Goal: Task Accomplishment & Management: Manage account settings

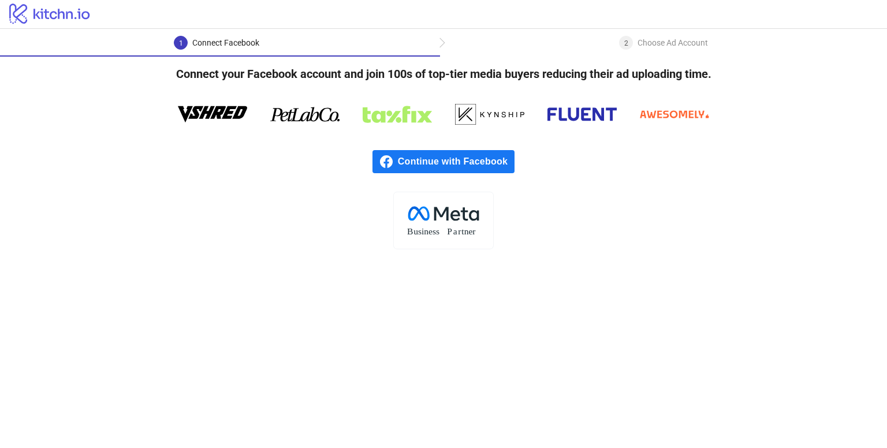
click at [451, 157] on span "Continue with Facebook" at bounding box center [456, 161] width 117 height 23
click at [719, 289] on main "1 Connect Facebook 2 Choose Ad Account Connect your Facebook account and join 1…" at bounding box center [443, 238] width 887 height 419
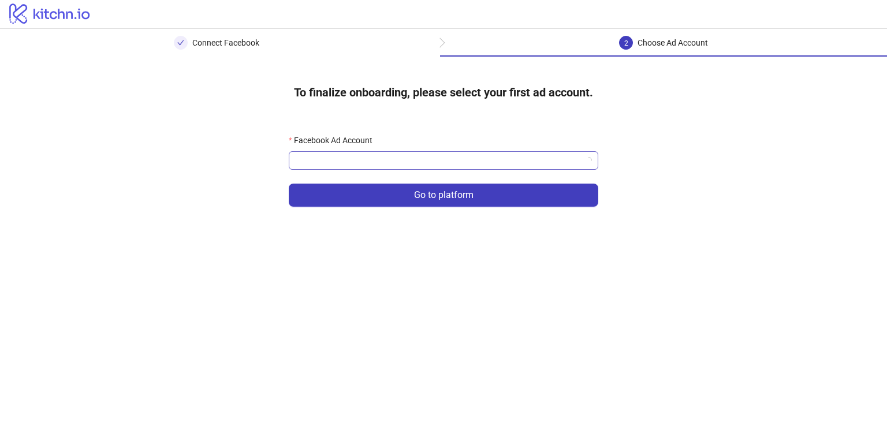
click at [409, 161] on input "Facebook Ad Account" at bounding box center [438, 160] width 285 height 17
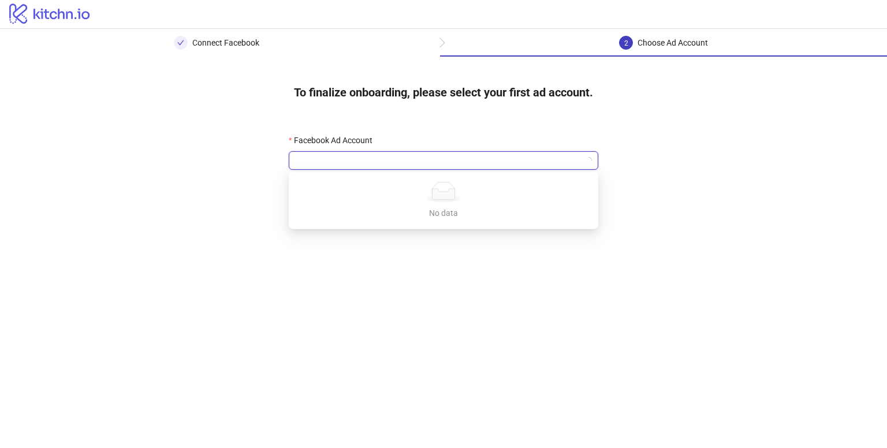
click at [436, 142] on div "Facebook Ad Account" at bounding box center [444, 142] width 310 height 17
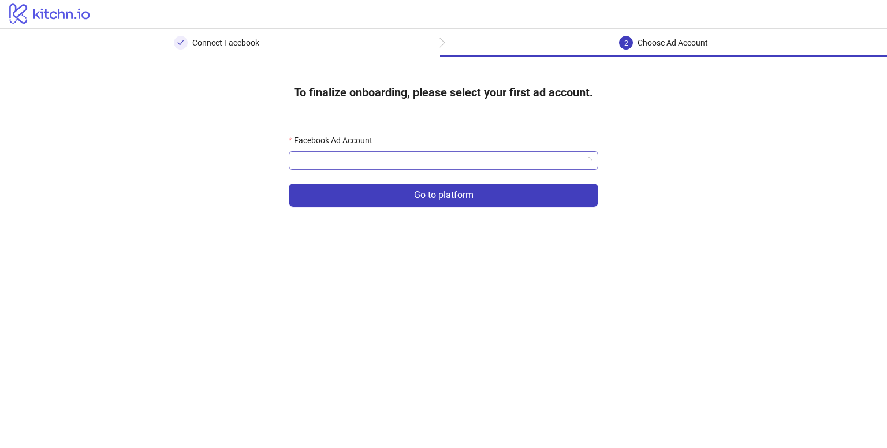
click at [389, 152] on input "Facebook Ad Account" at bounding box center [438, 160] width 285 height 17
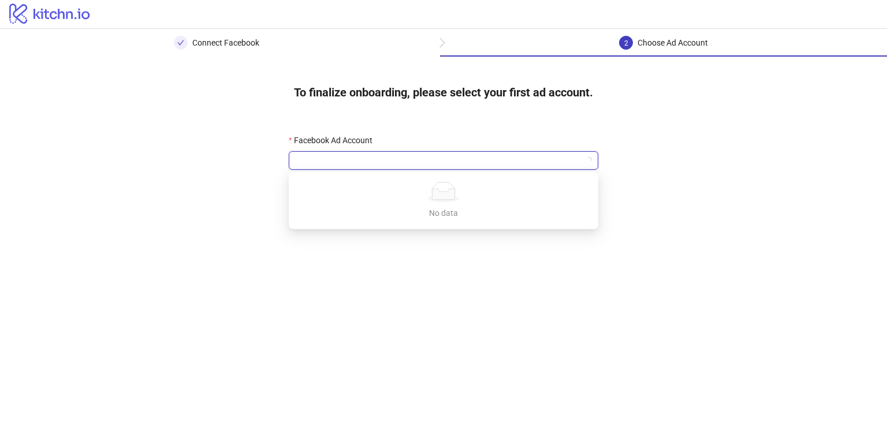
click at [426, 141] on div "Facebook Ad Account" at bounding box center [444, 142] width 310 height 17
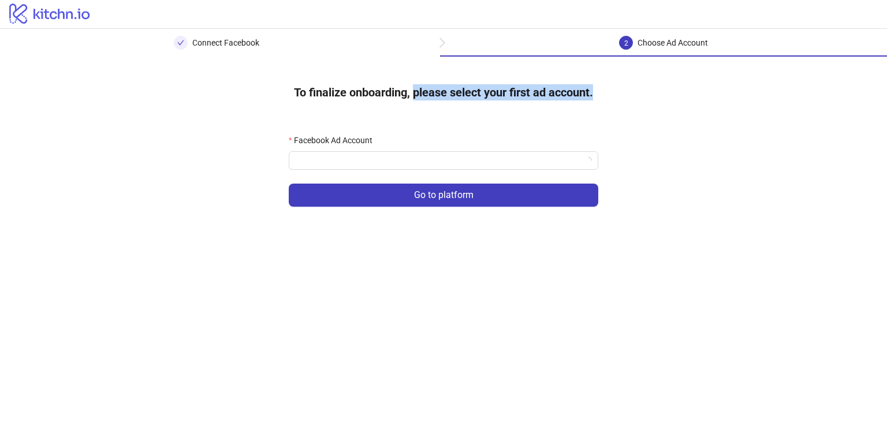
drag, startPoint x: 413, startPoint y: 92, endPoint x: 603, endPoint y: 91, distance: 190.1
click at [603, 91] on h4 "To finalize onboarding, please select your first ad account." at bounding box center [444, 92] width 336 height 35
click at [348, 155] on input "Facebook Ad Account" at bounding box center [438, 160] width 285 height 17
click at [383, 130] on div "Facebook Ad Account Go to platform" at bounding box center [443, 178] width 347 height 124
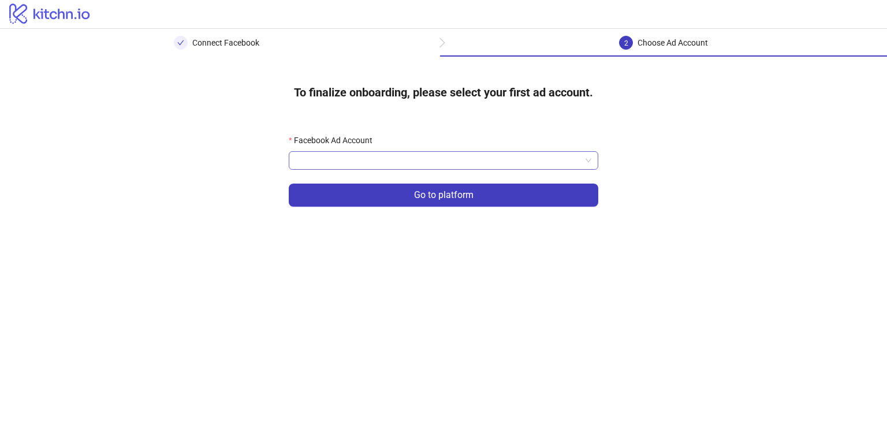
click at [335, 157] on input "Facebook Ad Account" at bounding box center [438, 160] width 285 height 17
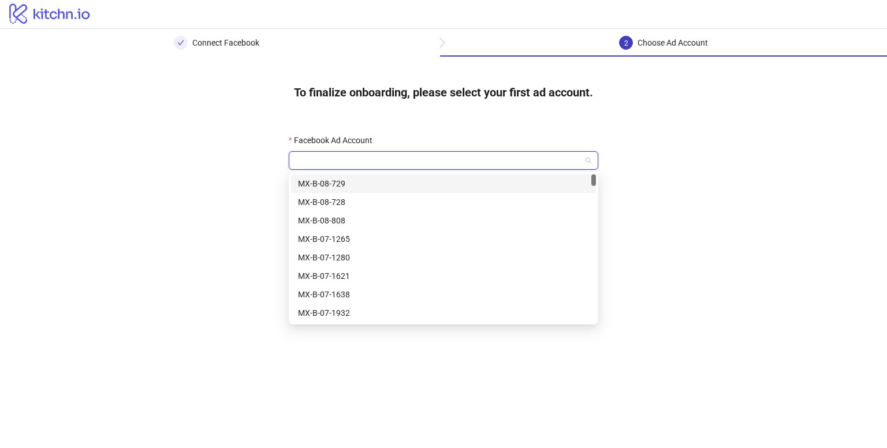
click at [401, 123] on div "Facebook Ad Account Go to platform" at bounding box center [443, 178] width 347 height 124
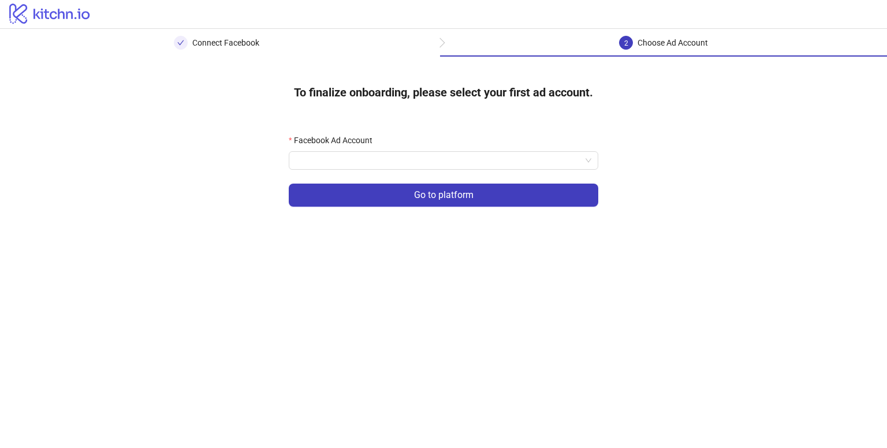
drag, startPoint x: 379, startPoint y: 138, endPoint x: 300, endPoint y: 139, distance: 78.6
click at [298, 139] on label "Facebook Ad Account" at bounding box center [334, 140] width 91 height 13
click at [374, 142] on label "Facebook Ad Account" at bounding box center [334, 140] width 91 height 13
click at [374, 152] on input "Facebook Ad Account" at bounding box center [438, 160] width 285 height 17
click at [457, 147] on div "Facebook Ad Account" at bounding box center [444, 142] width 310 height 17
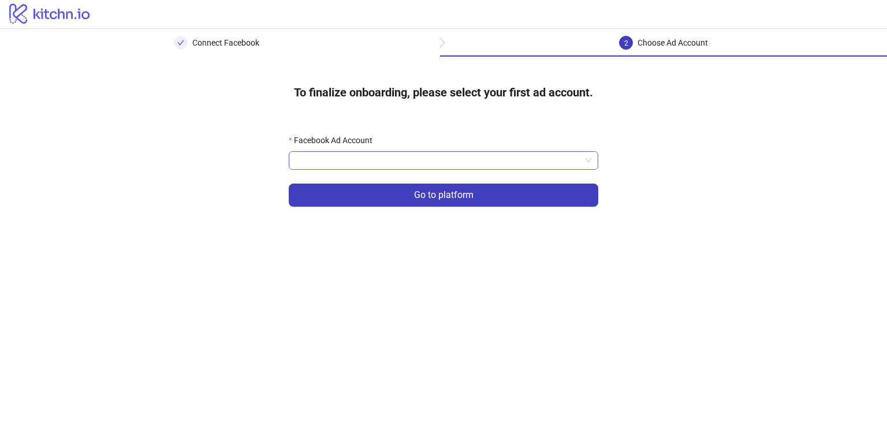
click at [455, 158] on input "Facebook Ad Account" at bounding box center [438, 160] width 285 height 17
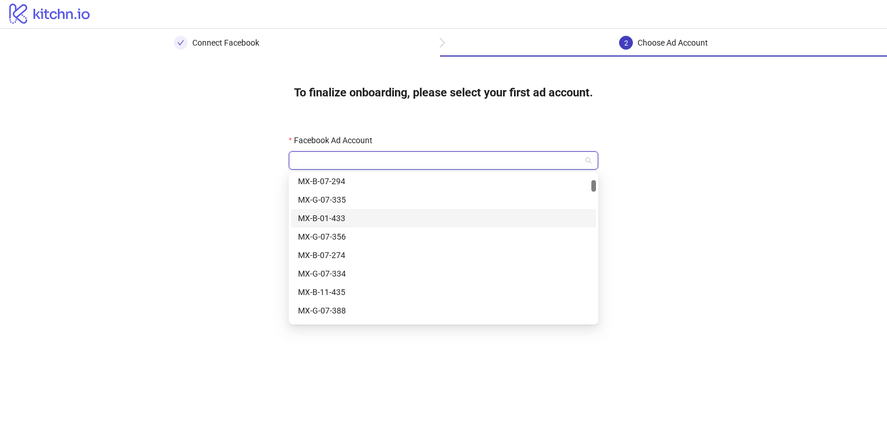
scroll to position [693, 0]
click at [141, 157] on div "To finalize onboarding, please select your first ad account. Facebook Ad Accoun…" at bounding box center [443, 148] width 887 height 183
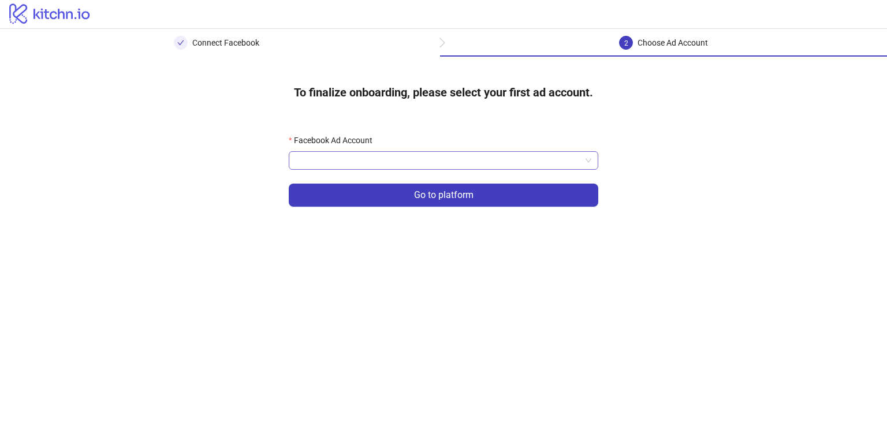
click at [385, 158] on input "Facebook Ad Account" at bounding box center [438, 160] width 285 height 17
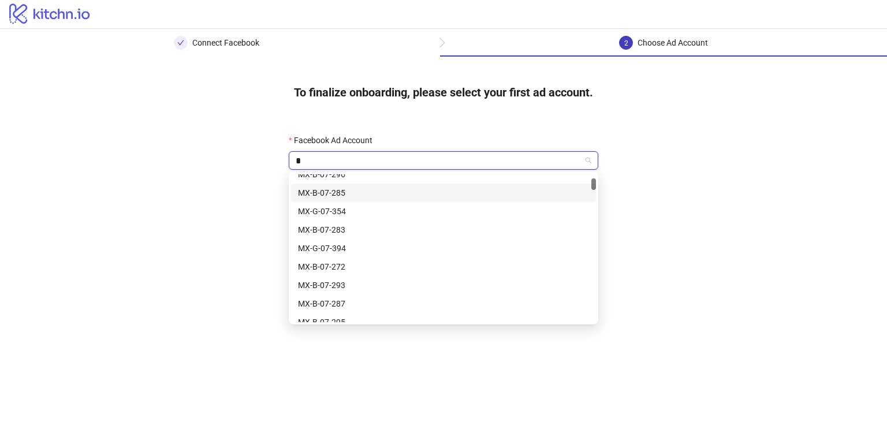
scroll to position [0, 0]
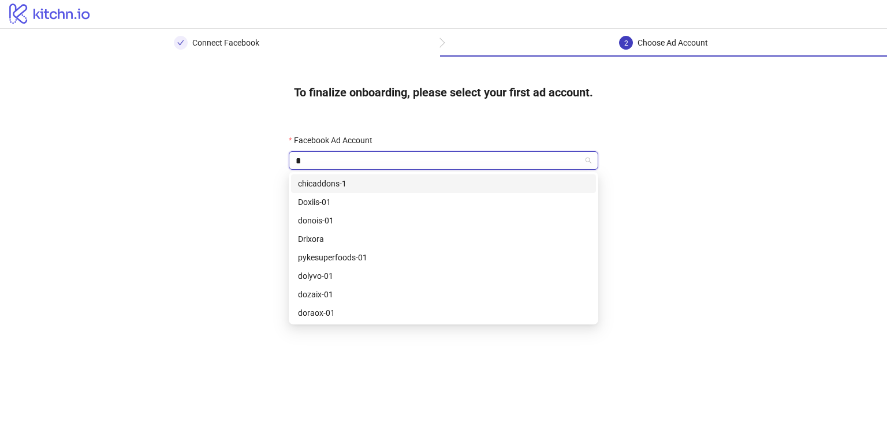
type input "**"
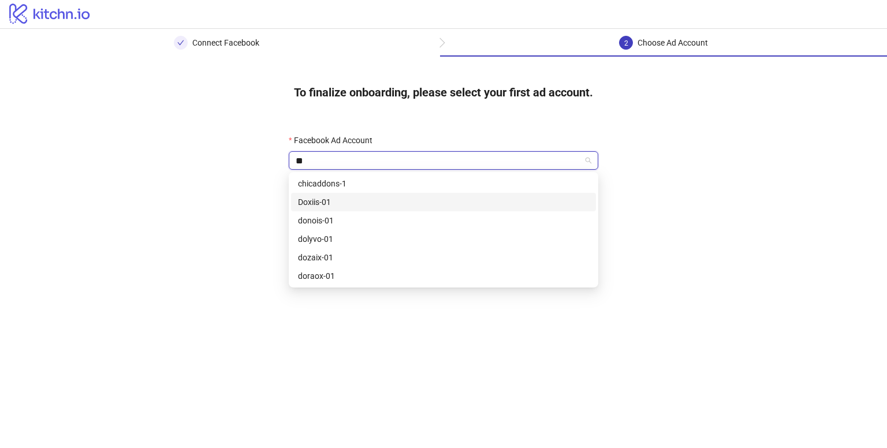
click at [324, 207] on div "Doxiis-01" at bounding box center [443, 202] width 291 height 13
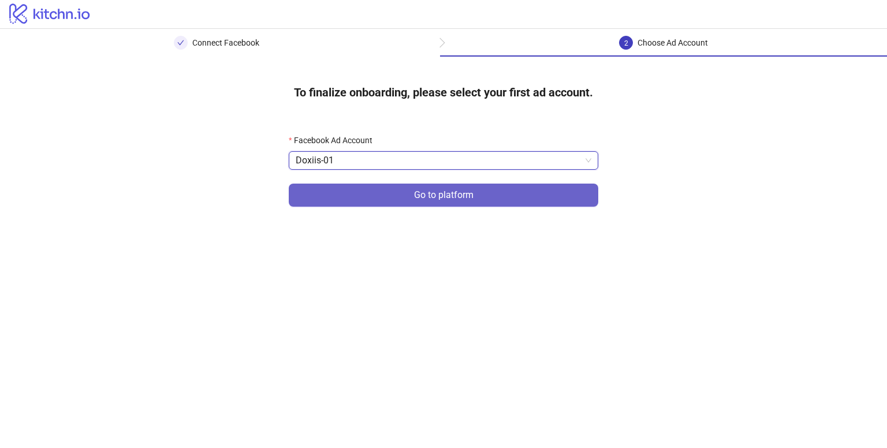
click at [408, 195] on button "Go to platform" at bounding box center [444, 195] width 310 height 23
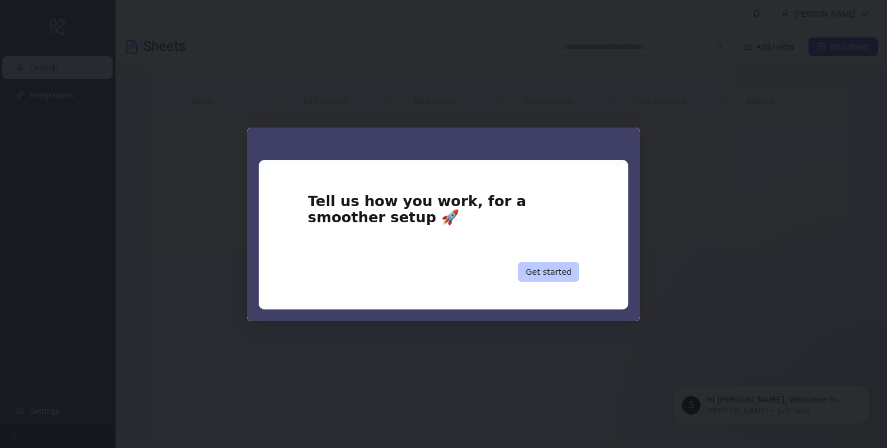
click at [560, 264] on button "Get started" at bounding box center [548, 272] width 61 height 20
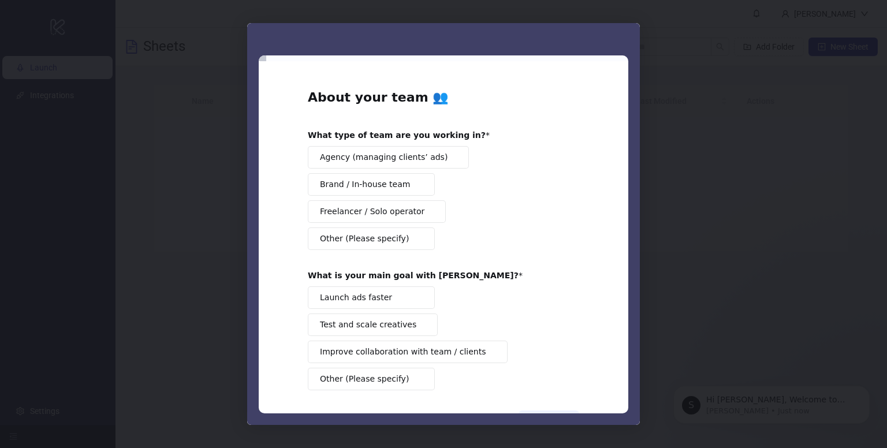
click at [664, 213] on div "Intercom messenger" at bounding box center [443, 224] width 887 height 448
click at [677, 92] on div "Intercom messenger" at bounding box center [443, 224] width 887 height 448
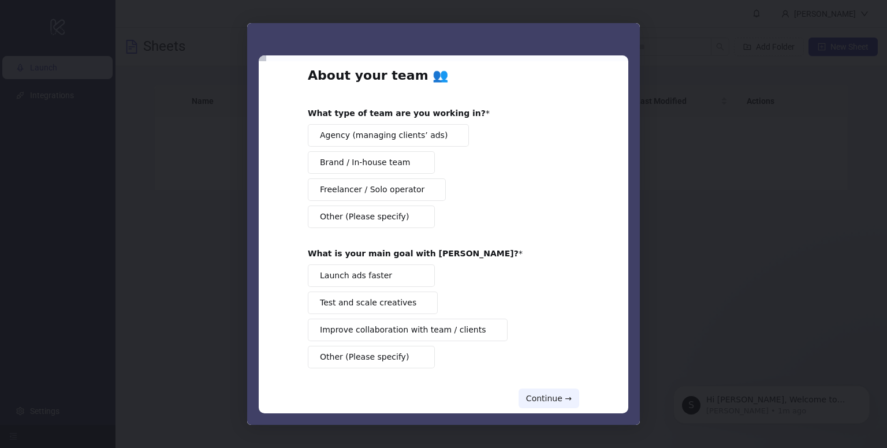
scroll to position [42, 0]
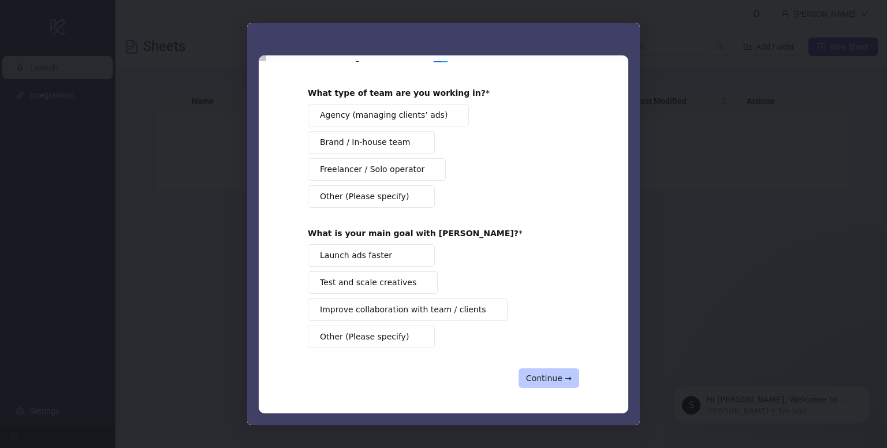
click at [538, 375] on button "Continue →" at bounding box center [549, 379] width 61 height 20
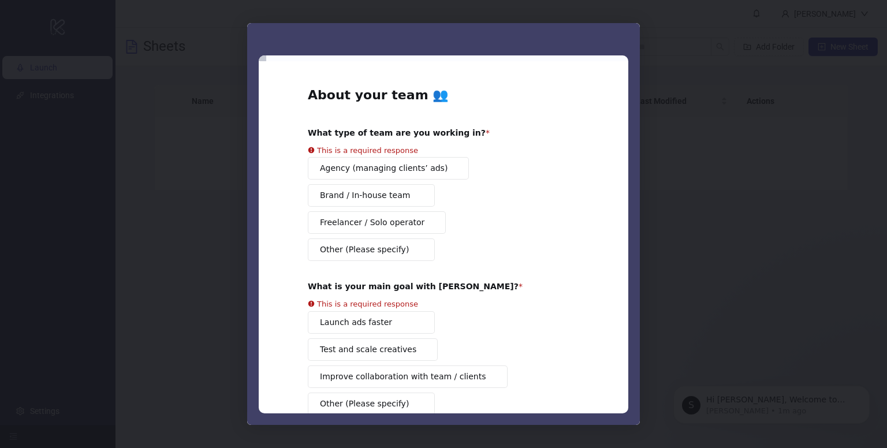
scroll to position [0, 0]
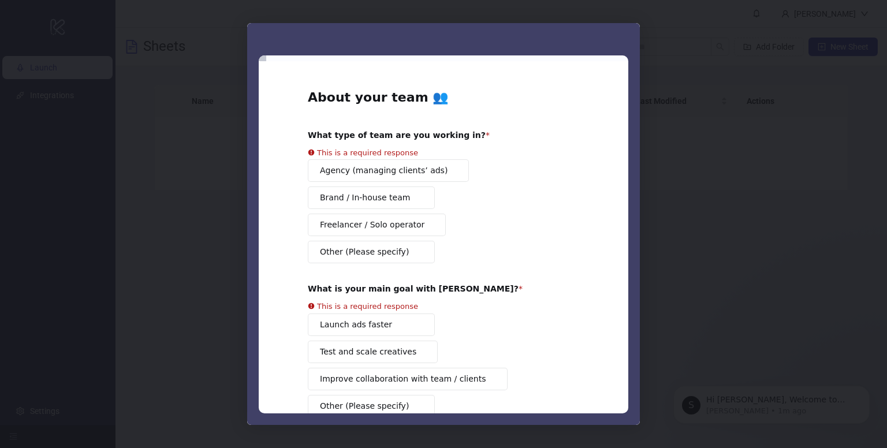
click at [410, 169] on div "Agency (managing clients’ ads) Brand / In-house team Freelancer / Solo operator…" at bounding box center [444, 211] width 272 height 104
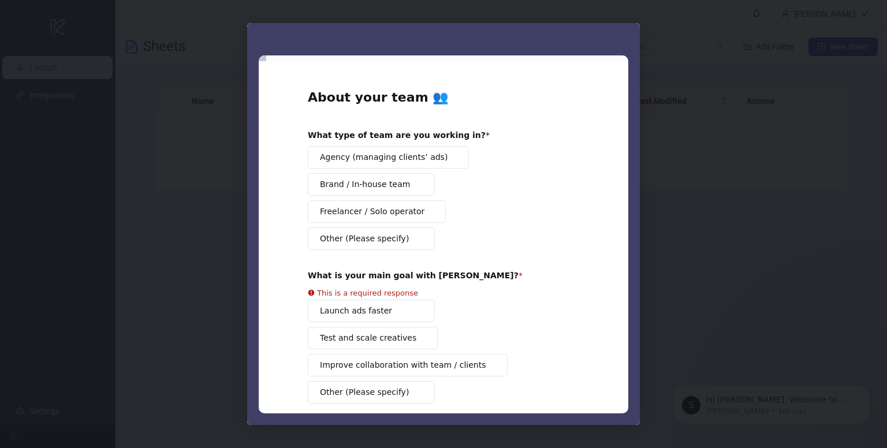
click at [391, 159] on span "Agency (managing clients’ ads)" at bounding box center [384, 157] width 128 height 12
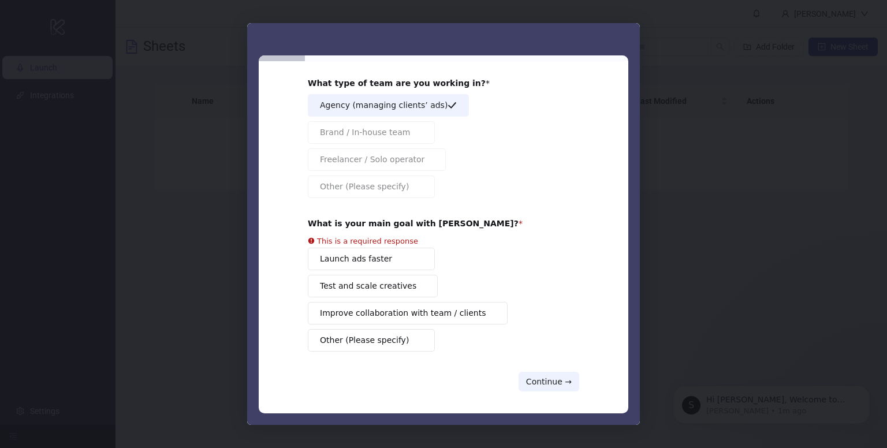
scroll to position [55, 0]
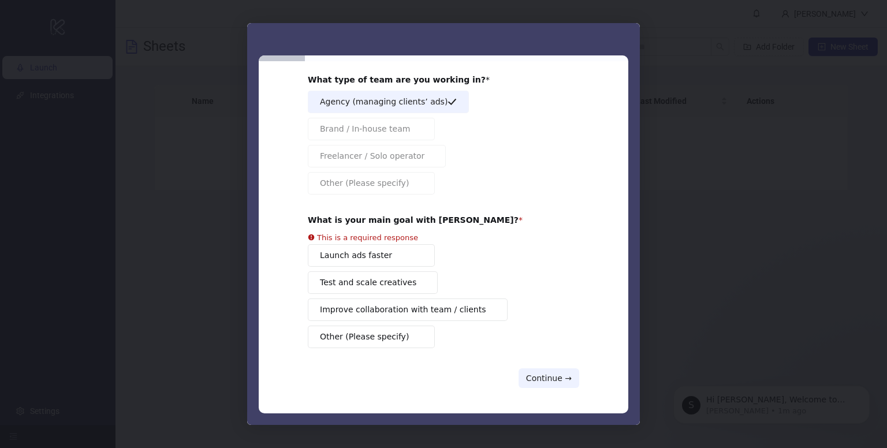
click at [389, 277] on span "Test and scale creatives" at bounding box center [368, 283] width 96 height 12
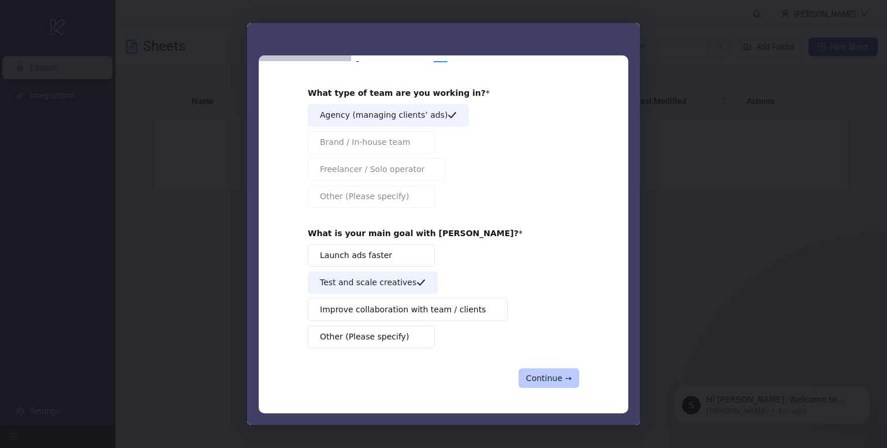
click at [548, 377] on button "Continue →" at bounding box center [549, 379] width 61 height 20
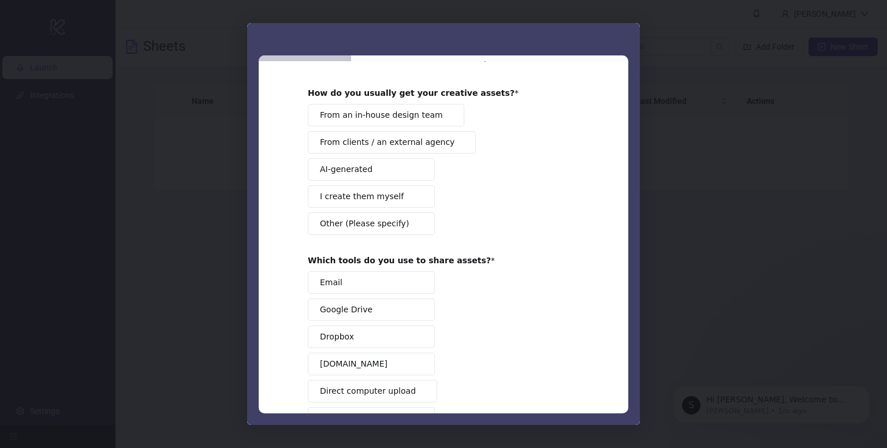
scroll to position [0, 0]
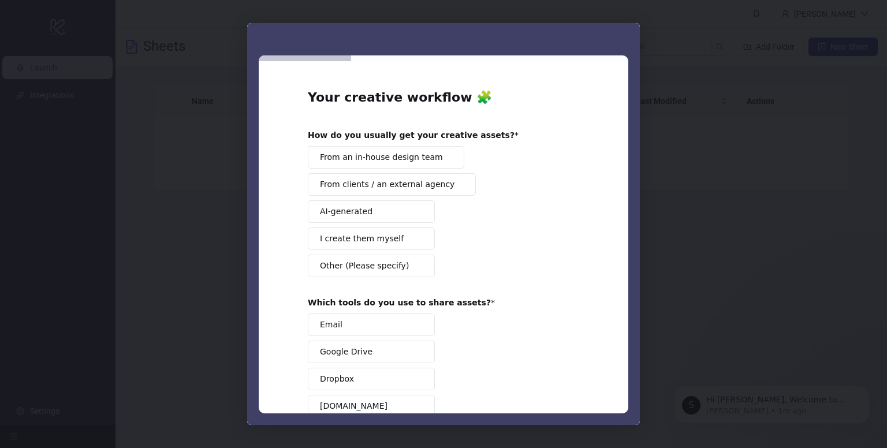
click at [545, 377] on div "Email Google Drive Dropbox Frame.io Direct computer upload Other (Please specif…" at bounding box center [444, 393] width 272 height 158
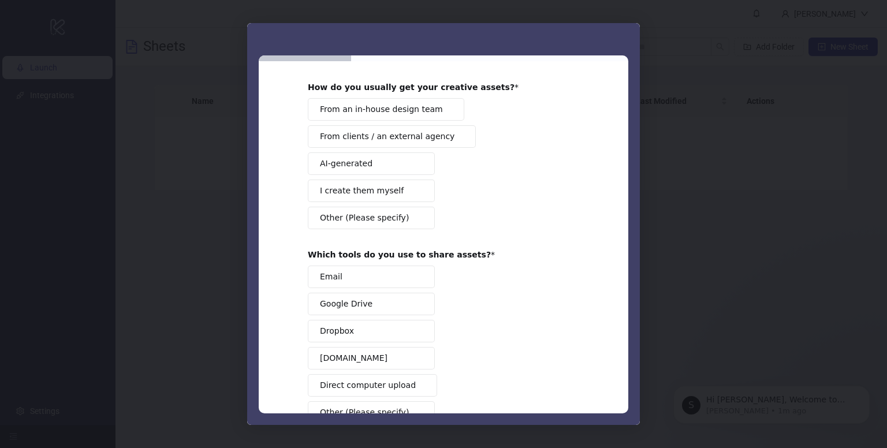
scroll to position [123, 0]
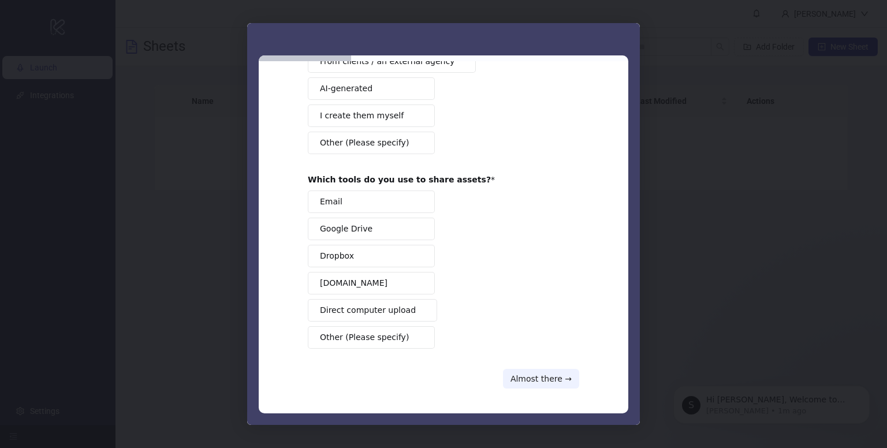
click at [340, 347] on div "Your creative workflow 🧩 How do you usually get your creative assets? From an i…" at bounding box center [444, 177] width 272 height 423
click at [334, 230] on span "Google Drive" at bounding box center [346, 229] width 53 height 12
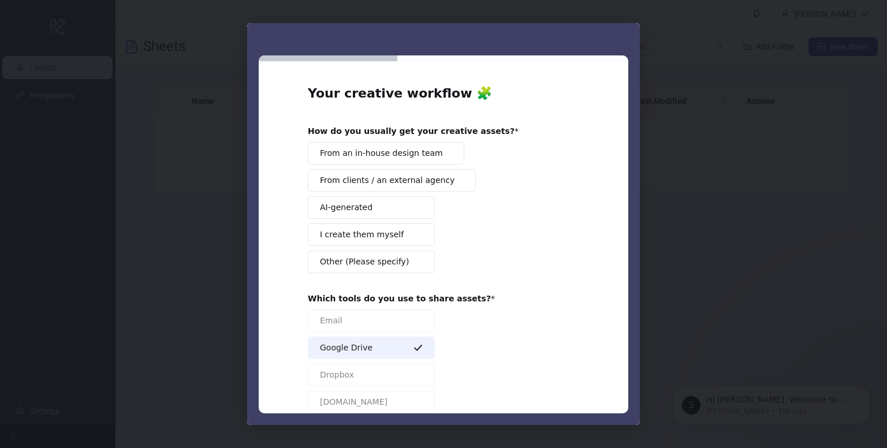
scroll to position [0, 0]
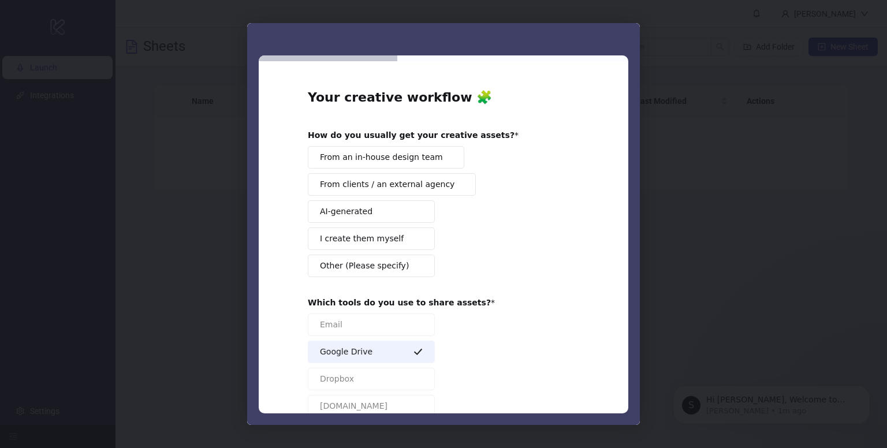
click at [365, 211] on button "AI-generated" at bounding box center [371, 211] width 127 height 23
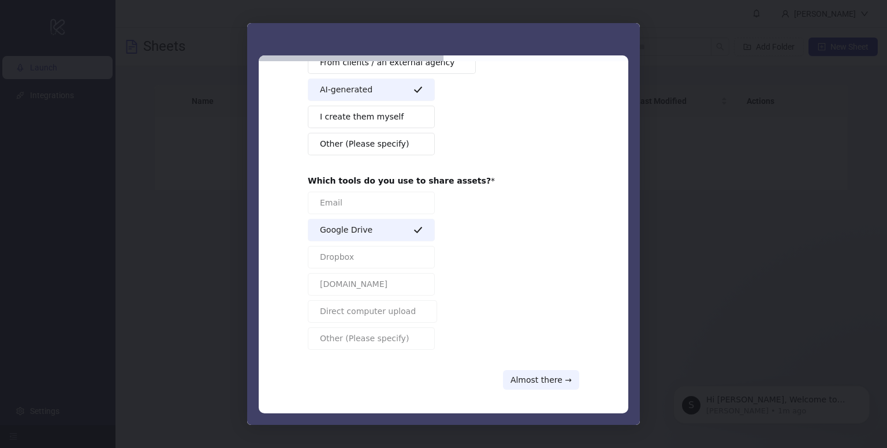
scroll to position [123, 0]
click at [538, 381] on button "Almost there →" at bounding box center [541, 379] width 76 height 20
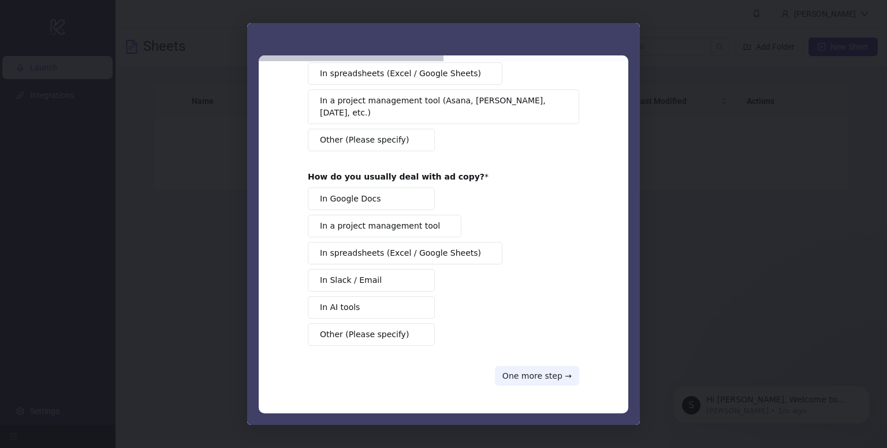
scroll to position [0, 0]
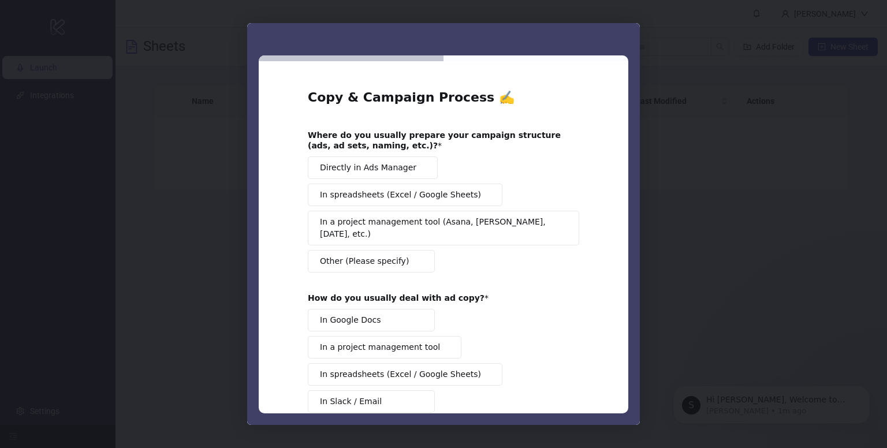
click at [370, 191] on span "In spreadsheets (Excel / Google Sheets)" at bounding box center [400, 195] width 161 height 12
click at [373, 167] on span "Directly in Ads Manager" at bounding box center [368, 168] width 96 height 12
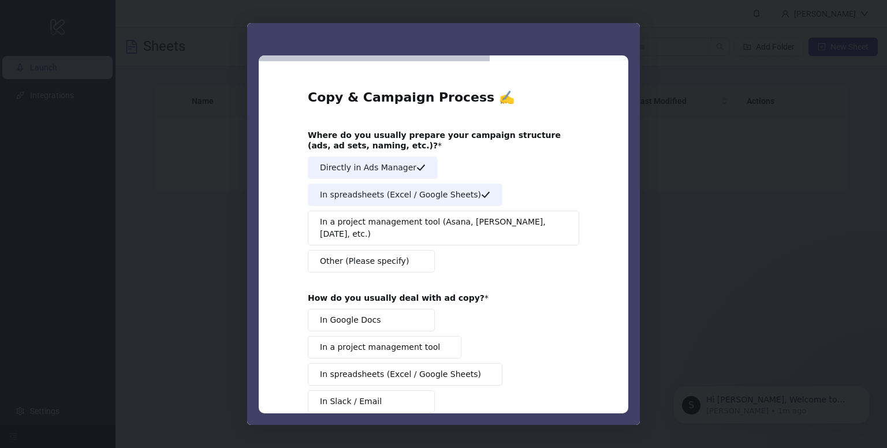
click at [385, 197] on span "In spreadsheets (Excel / Google Sheets)" at bounding box center [400, 195] width 161 height 12
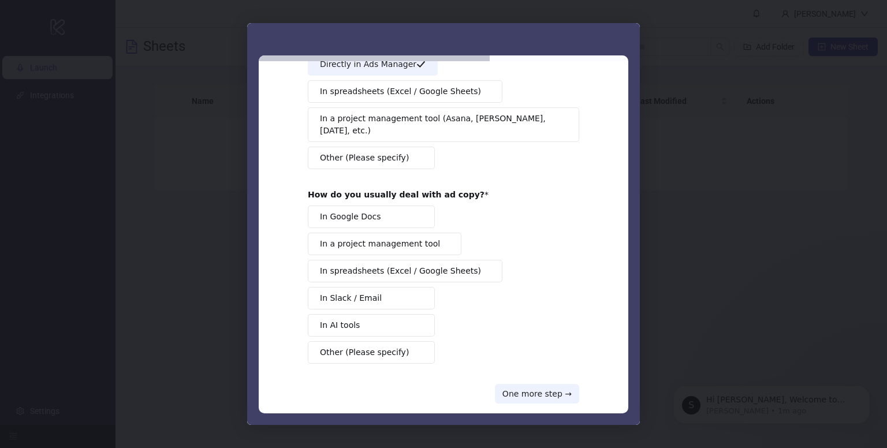
scroll to position [106, 0]
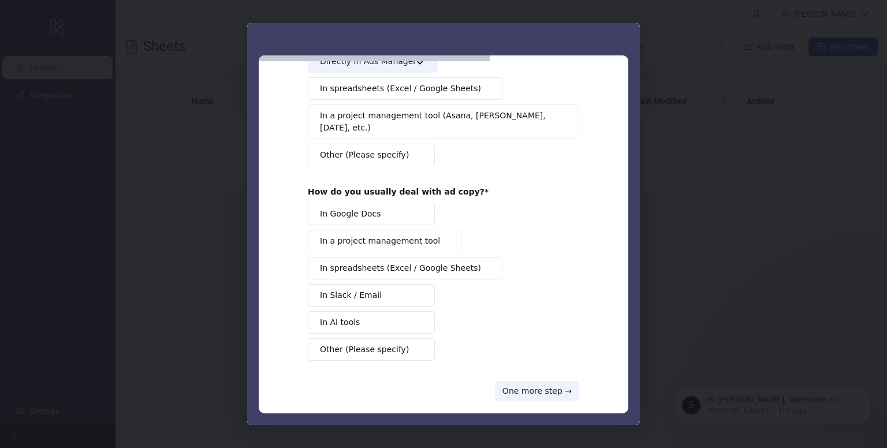
click at [347, 289] on span "In Slack / Email" at bounding box center [351, 295] width 62 height 12
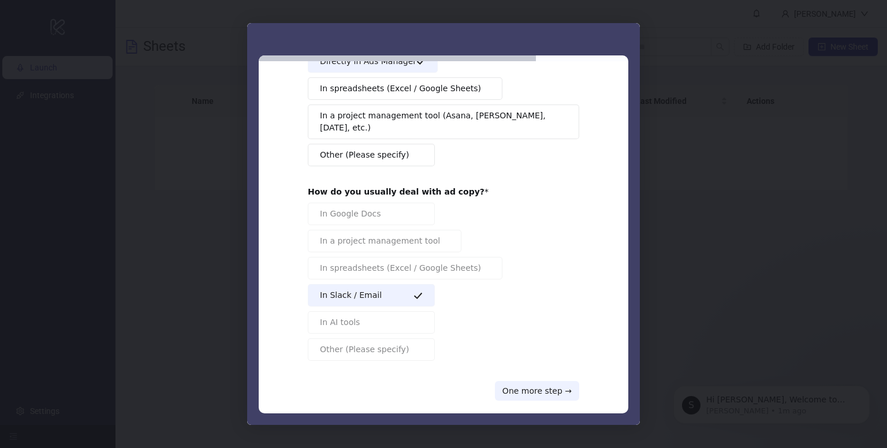
click at [395, 287] on button "In Slack / Email" at bounding box center [371, 295] width 127 height 23
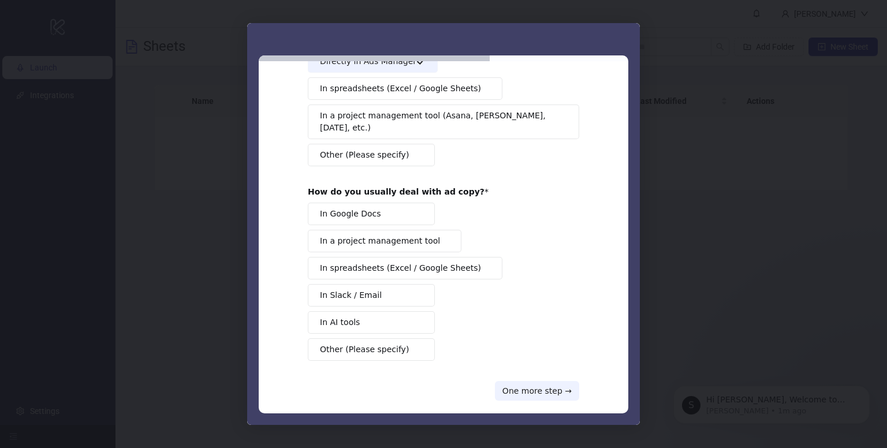
click at [344, 207] on button "In Google Docs" at bounding box center [371, 214] width 127 height 23
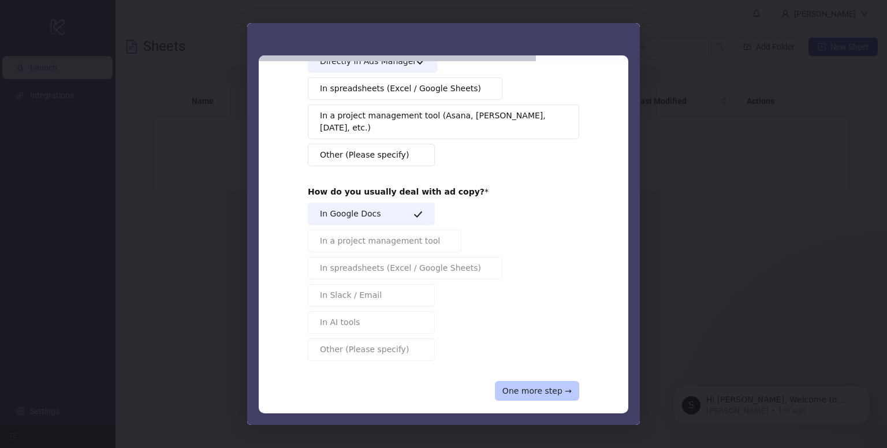
click at [549, 381] on button "One more step →" at bounding box center [537, 391] width 84 height 20
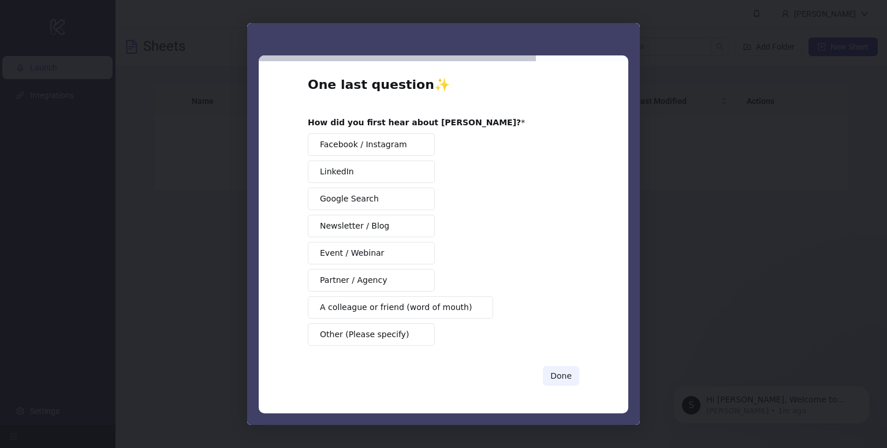
scroll to position [10, 0]
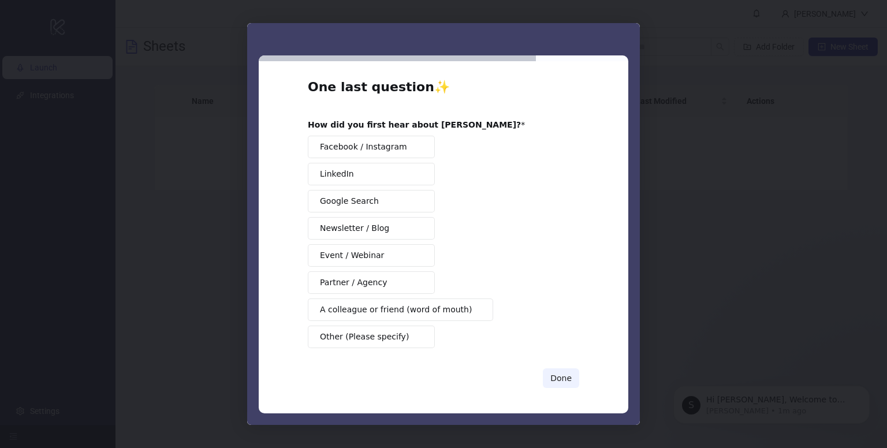
click at [343, 170] on span "LinkedIn" at bounding box center [337, 174] width 34 height 12
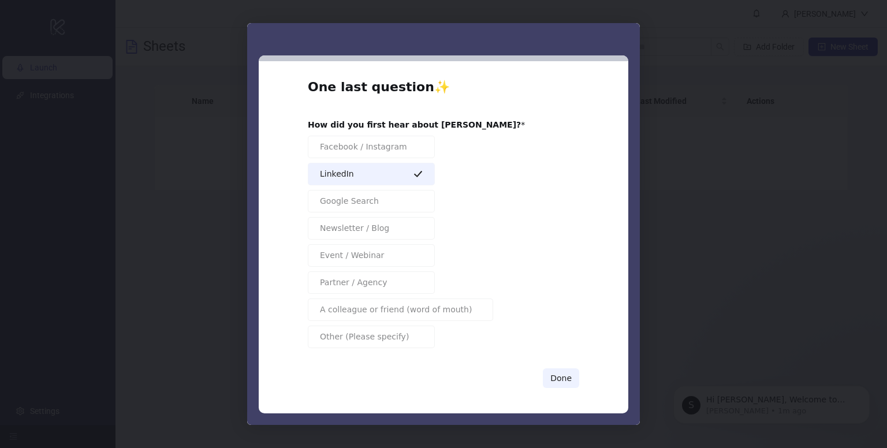
click at [351, 176] on button "LinkedIn" at bounding box center [371, 174] width 127 height 23
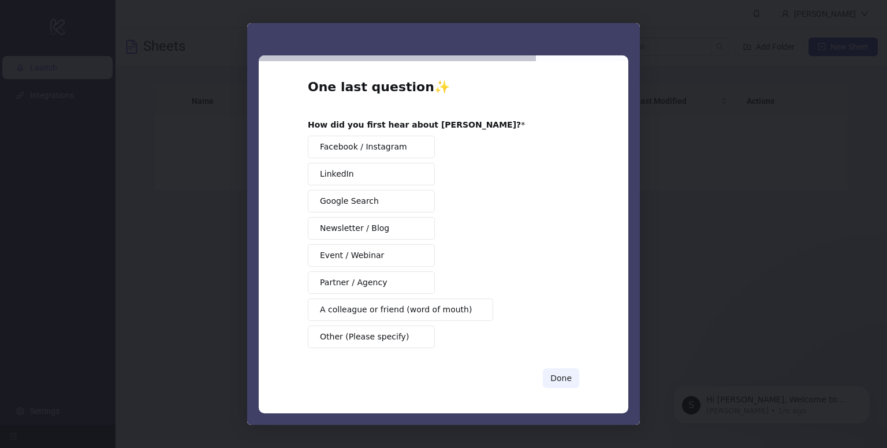
click at [369, 151] on span "Facebook / Instagram" at bounding box center [363, 147] width 87 height 12
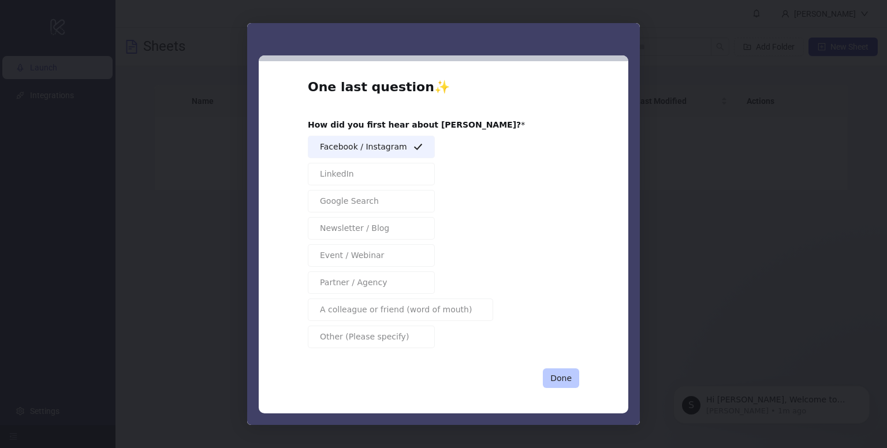
click at [556, 369] on button "Done" at bounding box center [561, 379] width 36 height 20
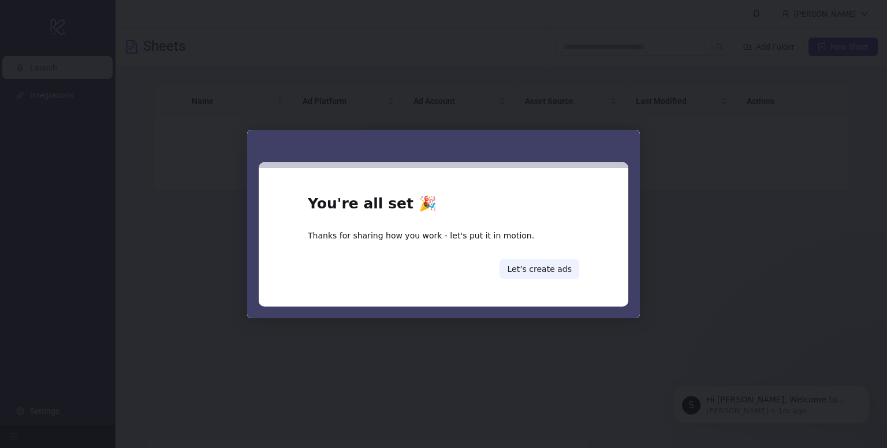
scroll to position [0, 0]
drag, startPoint x: 555, startPoint y: 271, endPoint x: 553, endPoint y: 307, distance: 36.4
click at [553, 307] on div "You're all set 🎉 Thanks for sharing how you work - let's put it in motion. Let’…" at bounding box center [443, 240] width 393 height 157
click at [555, 280] on div "You're all set 🎉 Thanks for sharing how you work - let's put it in motion. Let’…" at bounding box center [444, 237] width 370 height 139
click at [555, 273] on button "Let’s create ads" at bounding box center [540, 269] width 80 height 20
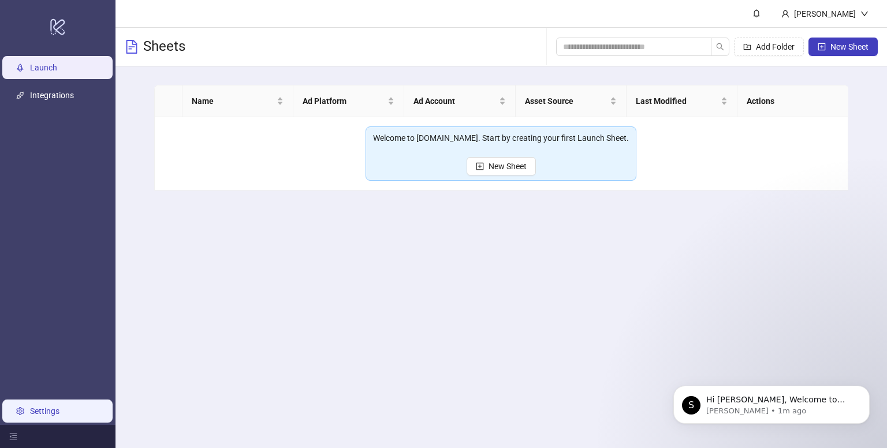
click at [60, 407] on link "Settings" at bounding box center [44, 411] width 29 height 9
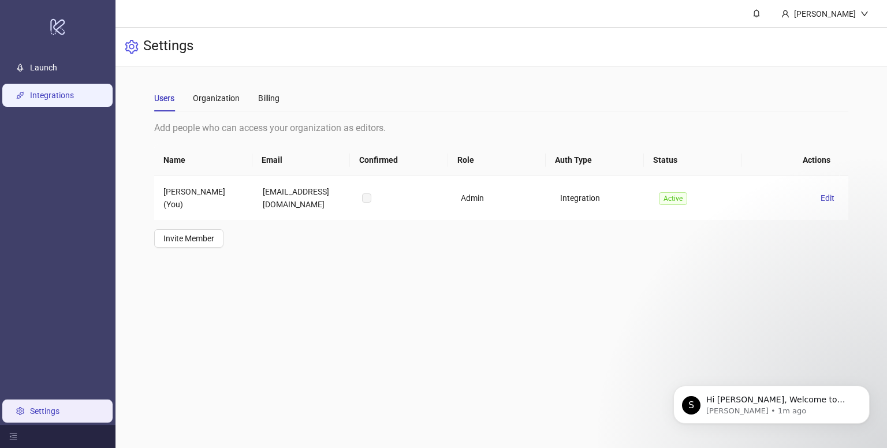
click at [52, 100] on link "Integrations" at bounding box center [52, 95] width 44 height 9
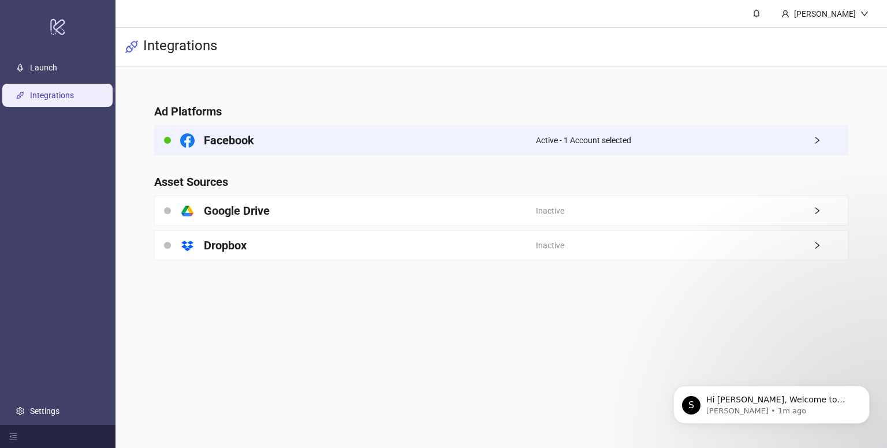
click at [668, 146] on div "Active - 1 Account selected" at bounding box center [692, 140] width 312 height 29
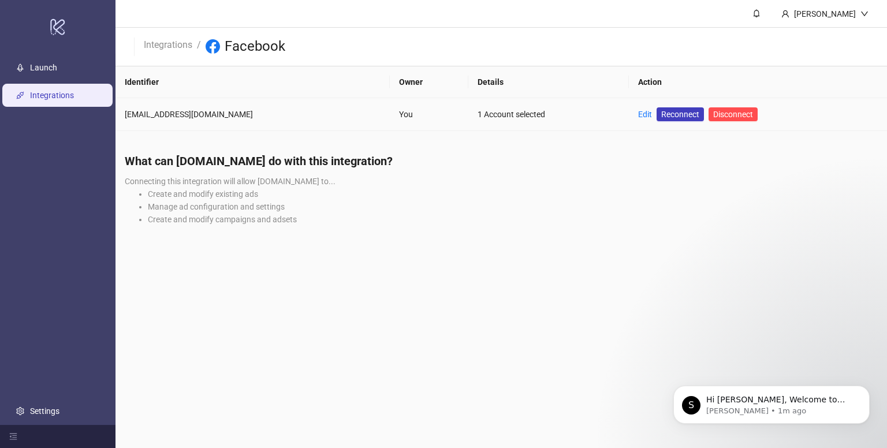
click at [478, 108] on div "1 Account selected" at bounding box center [549, 114] width 142 height 13
click at [502, 135] on main "Bảo Hoàng Integrations / Facebook Identifier Owner Details Action rebootnme@gma…" at bounding box center [502, 224] width 772 height 448
click at [638, 113] on link "Edit" at bounding box center [645, 114] width 14 height 9
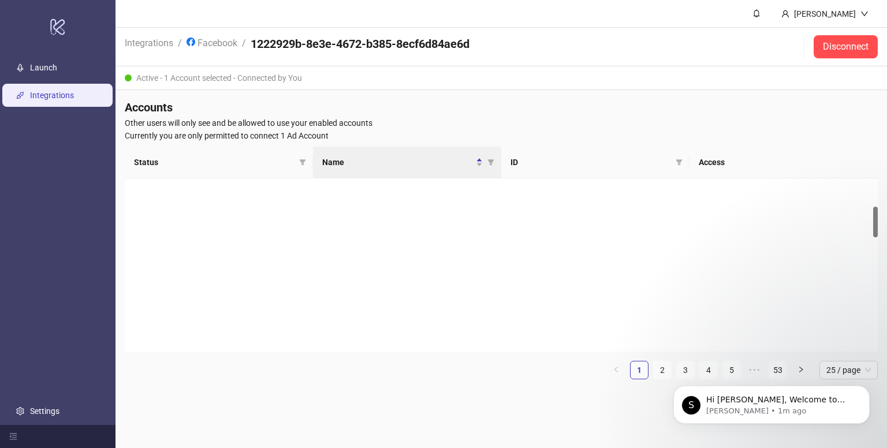
scroll to position [159, 0]
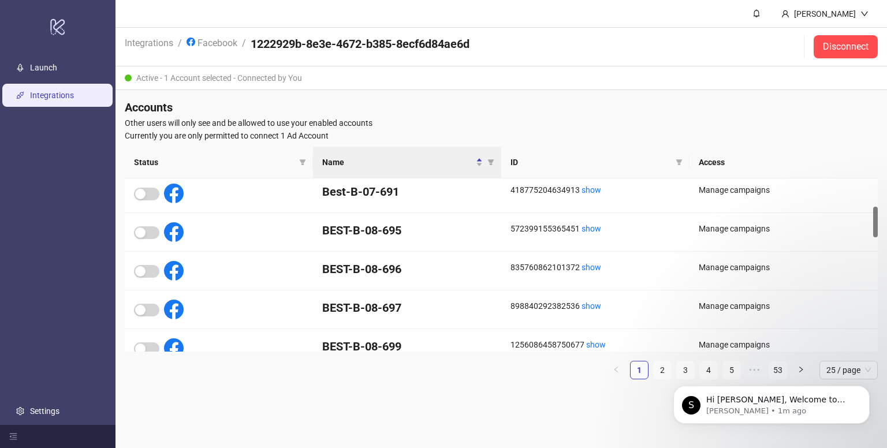
click at [224, 74] on div "Active - 1 Account selected - Connected by You" at bounding box center [502, 78] width 772 height 24
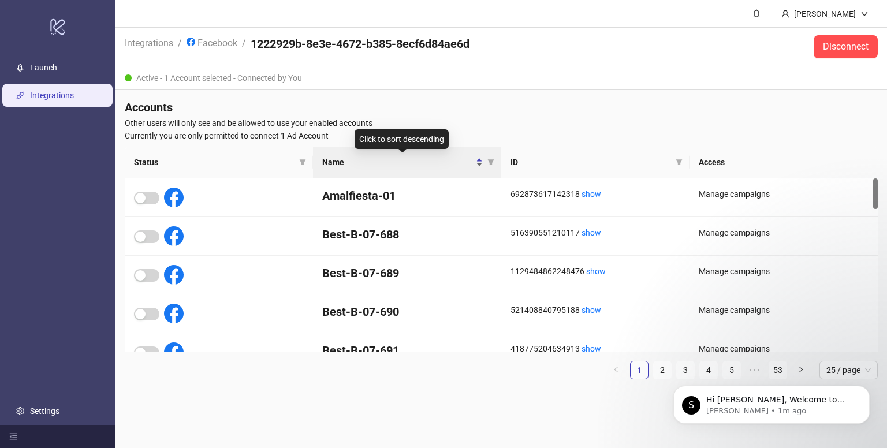
click at [478, 164] on div "Name" at bounding box center [402, 162] width 161 height 13
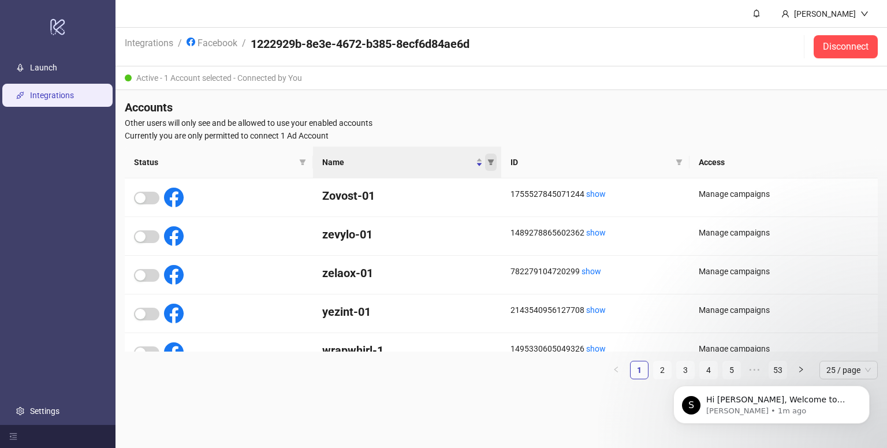
click at [491, 164] on icon "filter" at bounding box center [491, 162] width 6 height 6
click at [462, 180] on input "text" at bounding box center [449, 182] width 95 height 18
click at [150, 248] on div at bounding box center [219, 236] width 188 height 39
click at [148, 237] on div "button" at bounding box center [153, 237] width 10 height 10
click at [488, 159] on icon "filter" at bounding box center [491, 162] width 7 height 7
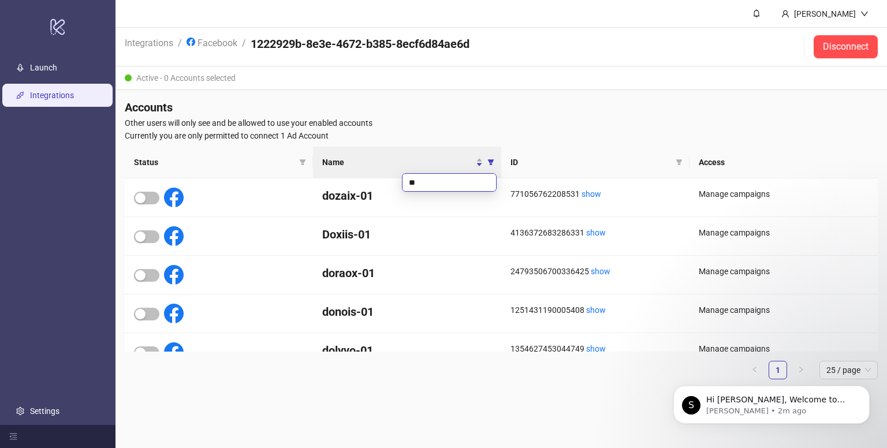
click at [473, 184] on input "**" at bounding box center [449, 182] width 95 height 18
drag, startPoint x: 378, startPoint y: 185, endPoint x: 335, endPoint y: 186, distance: 42.8
click at [336, 185] on body "logo/logo-mobile Launch Integrations Settings Bảo Hoàng Integrations / Facebook…" at bounding box center [443, 224] width 887 height 448
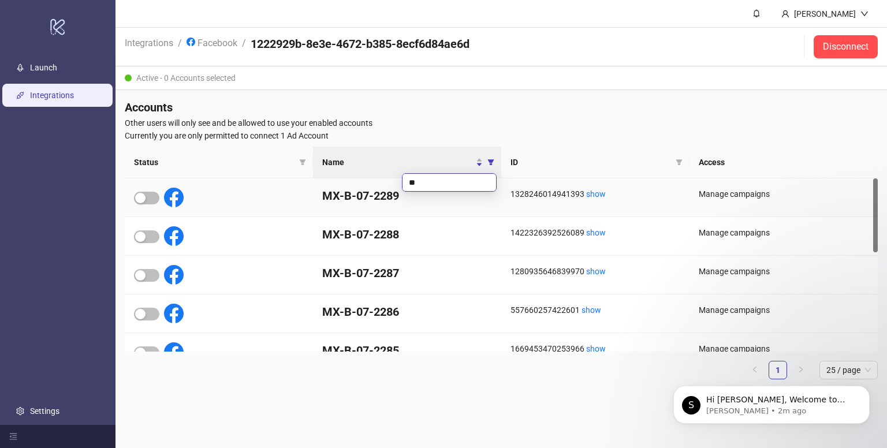
type input "*"
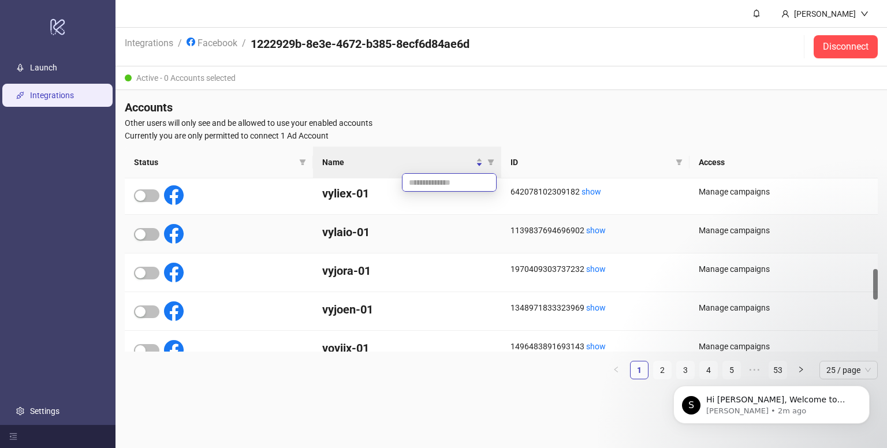
scroll to position [159, 0]
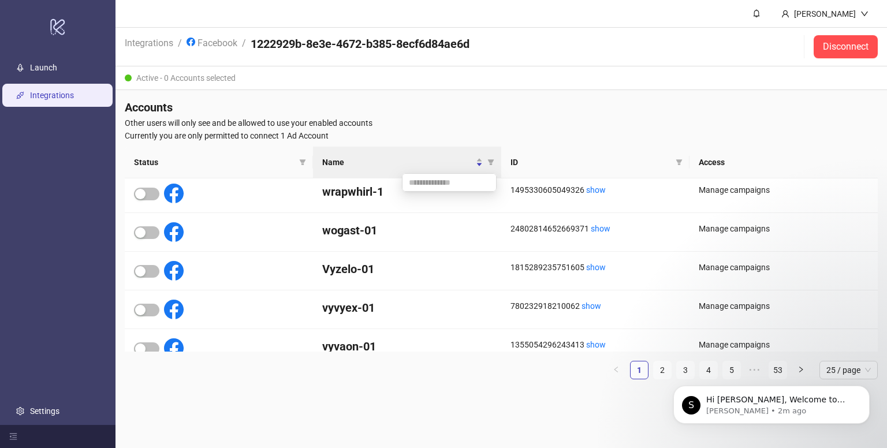
click at [564, 164] on span "ID" at bounding box center [591, 162] width 161 height 13
click at [684, 159] on span at bounding box center [680, 162] width 12 height 17
click at [608, 182] on input "text" at bounding box center [637, 182] width 95 height 18
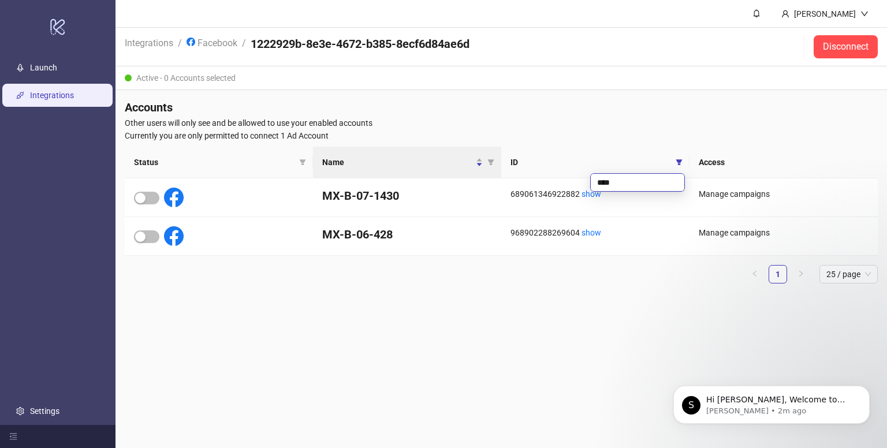
scroll to position [0, 0]
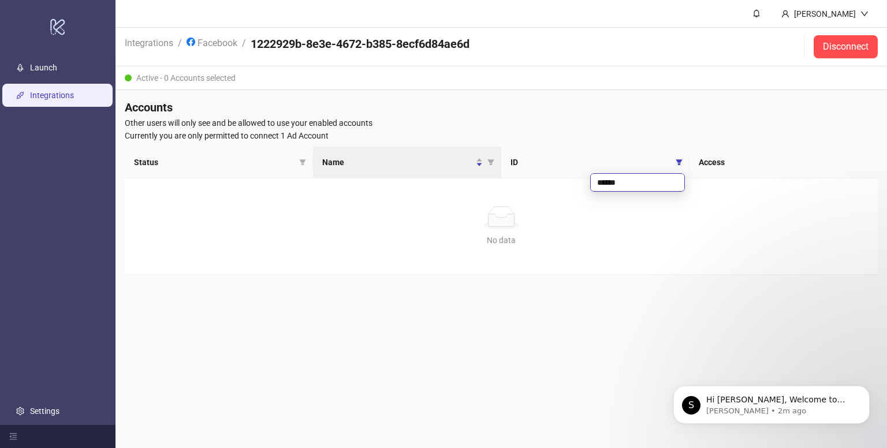
type input "******"
click at [566, 205] on div "No data No data" at bounding box center [501, 227] width 753 height 96
click at [274, 163] on span "Status" at bounding box center [214, 162] width 161 height 13
click at [312, 163] on th "Status" at bounding box center [219, 163] width 188 height 32
click at [302, 162] on icon "filter" at bounding box center [303, 162] width 6 height 6
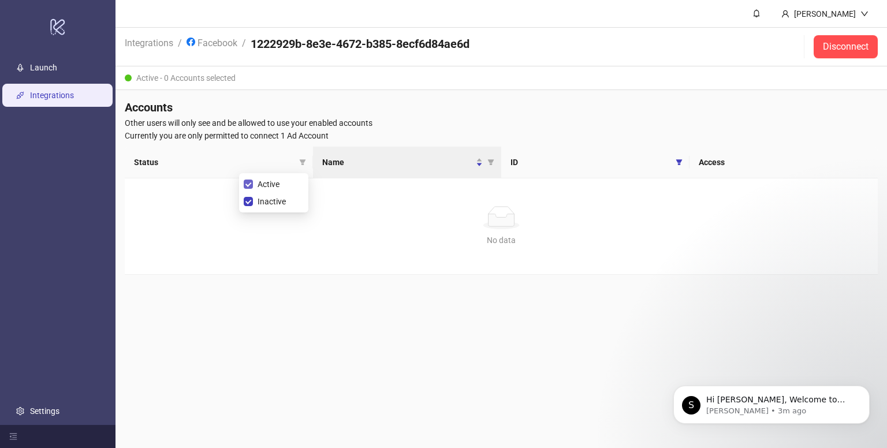
click at [253, 181] on span "Active" at bounding box center [268, 184] width 31 height 13
click at [529, 162] on span "ID" at bounding box center [591, 162] width 161 height 13
click at [680, 160] on icon "filter" at bounding box center [679, 162] width 6 height 6
drag, startPoint x: 530, startPoint y: 181, endPoint x: 481, endPoint y: 183, distance: 49.2
click at [486, 183] on body "logo/logo-mobile Launch Integrations Settings Bảo Hoàng Integrations / Facebook…" at bounding box center [443, 224] width 887 height 448
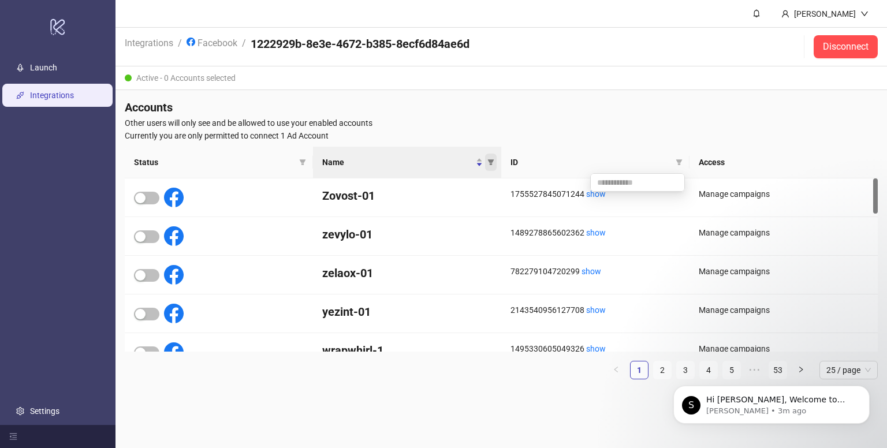
click at [492, 163] on icon "filter" at bounding box center [491, 162] width 6 height 6
click at [480, 161] on div "Name" at bounding box center [402, 162] width 161 height 13
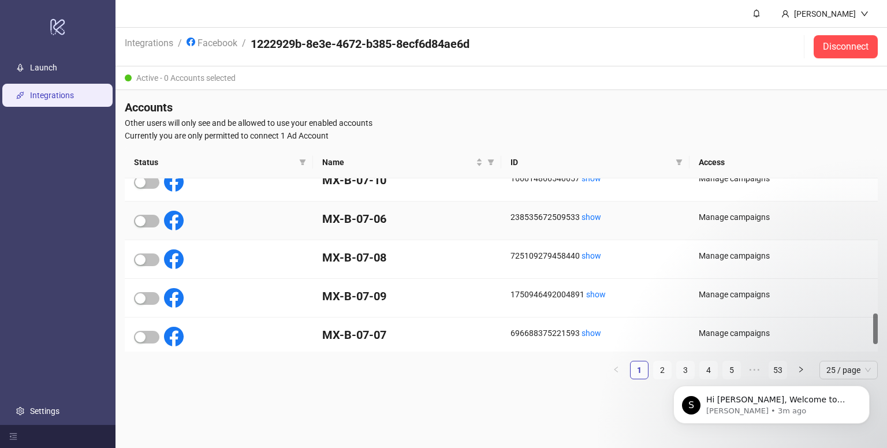
scroll to position [794, 0]
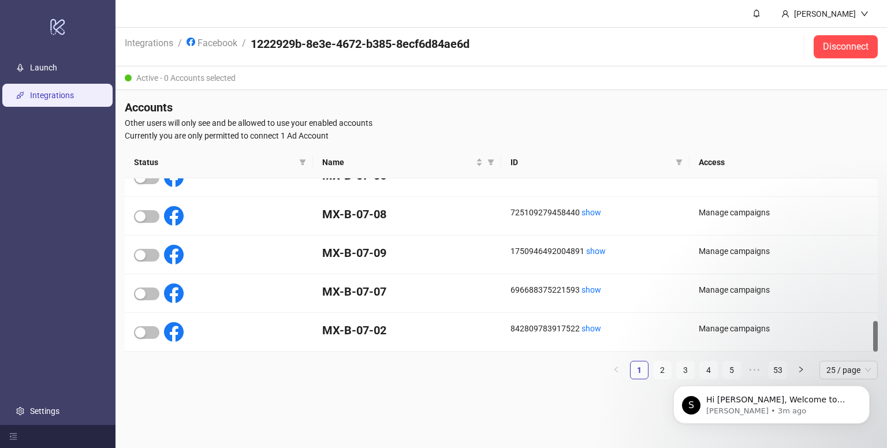
click at [660, 369] on html "S Hi Bảo, Welcome to Kitchn.io! 🎉 You’re all set to start launching ads effortl…" at bounding box center [771, 402] width 231 height 81
click at [869, 391] on icon "Dismiss notification" at bounding box center [867, 389] width 6 height 6
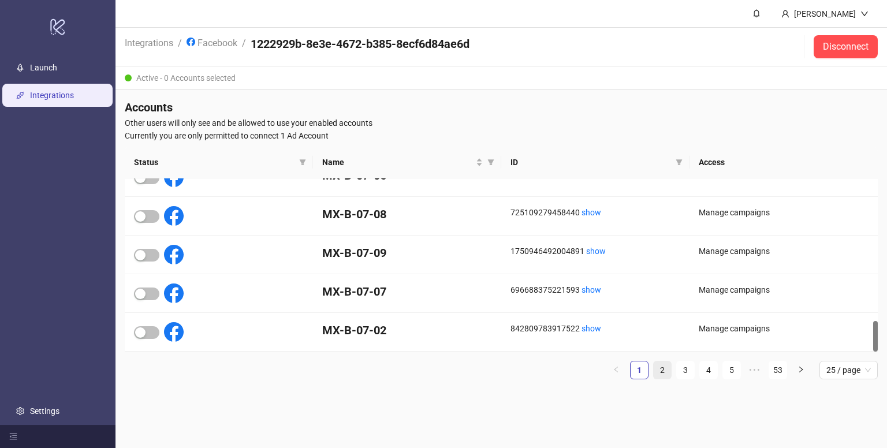
click at [661, 370] on link "2" at bounding box center [662, 370] width 17 height 17
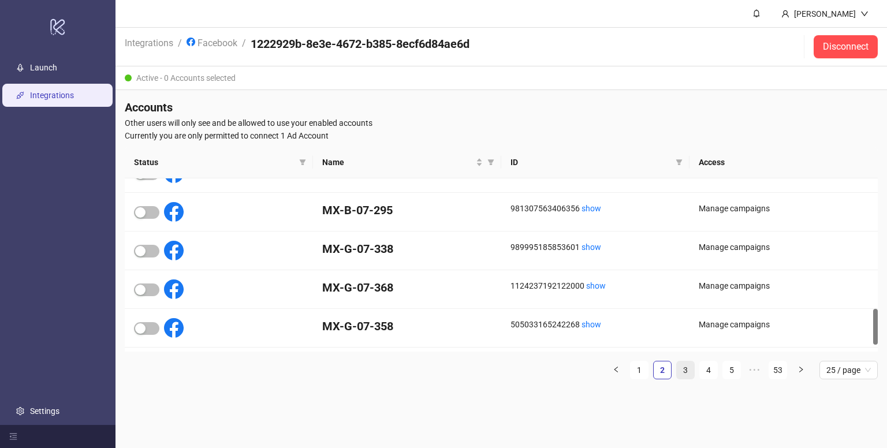
click at [686, 371] on link "3" at bounding box center [685, 370] width 17 height 17
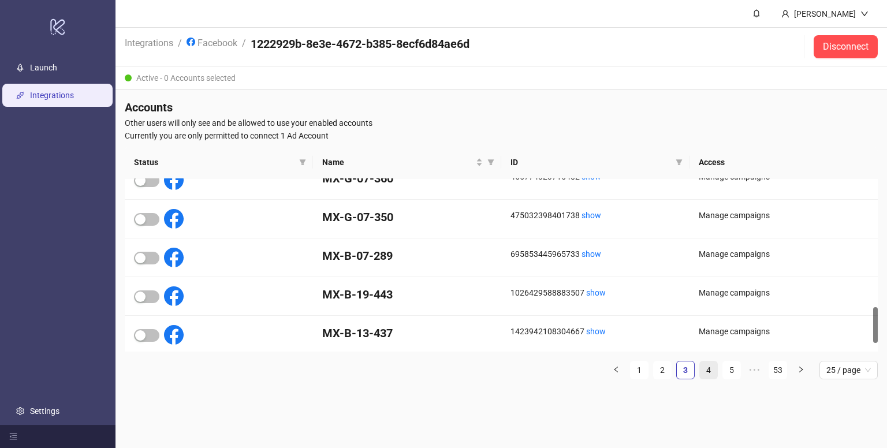
click at [702, 371] on link "4" at bounding box center [708, 370] width 17 height 17
click at [716, 371] on link "5" at bounding box center [708, 370] width 17 height 17
click at [710, 370] on link "6" at bounding box center [708, 370] width 17 height 17
click at [712, 370] on link "7" at bounding box center [708, 370] width 17 height 17
click at [712, 370] on link "8" at bounding box center [708, 370] width 17 height 17
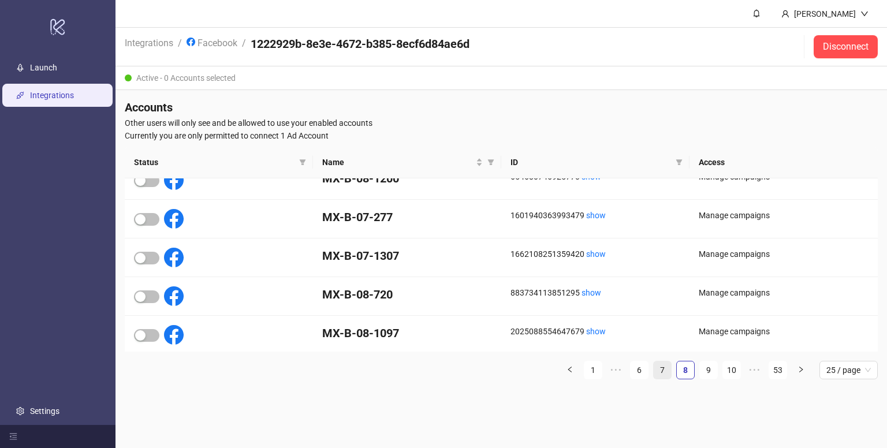
click at [712, 370] on link "9" at bounding box center [708, 370] width 17 height 17
click at [712, 370] on link "10" at bounding box center [708, 370] width 17 height 17
click at [712, 370] on link "11" at bounding box center [708, 370] width 17 height 17
click at [712, 370] on link "12" at bounding box center [708, 370] width 17 height 17
click at [723, 370] on link "13" at bounding box center [731, 370] width 17 height 17
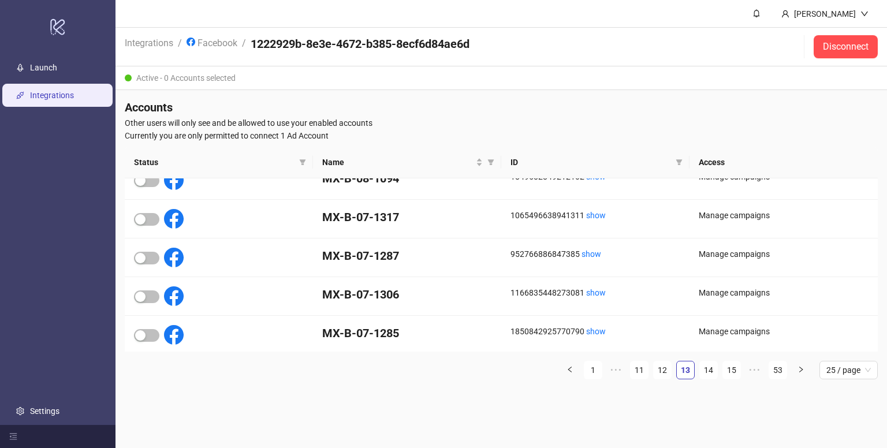
click at [712, 370] on link "14" at bounding box center [708, 370] width 17 height 17
click at [712, 370] on link "15" at bounding box center [708, 370] width 17 height 17
click at [723, 370] on link "16" at bounding box center [731, 370] width 17 height 17
click at [712, 370] on link "17" at bounding box center [708, 370] width 17 height 17
click at [712, 370] on link "18" at bounding box center [708, 370] width 17 height 17
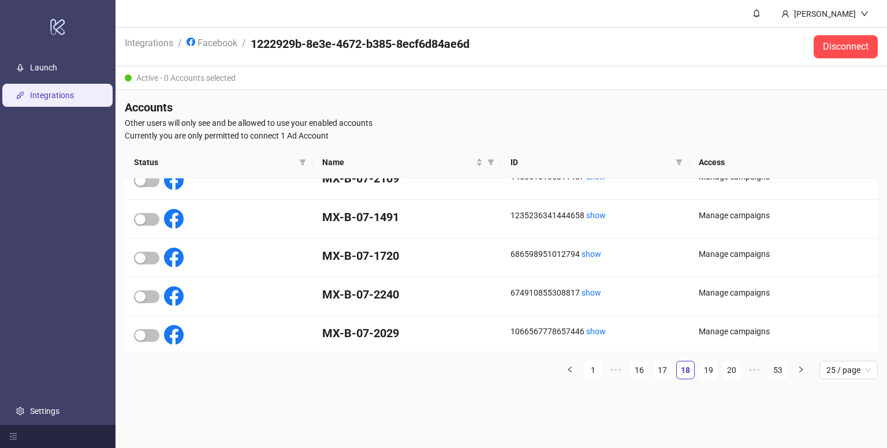
click at [712, 370] on link "19" at bounding box center [708, 370] width 17 height 17
click at [712, 370] on link "20" at bounding box center [708, 370] width 17 height 17
click at [723, 370] on link "21" at bounding box center [731, 370] width 17 height 17
click at [712, 370] on link "22" at bounding box center [708, 370] width 17 height 17
click at [723, 370] on link "23" at bounding box center [731, 370] width 17 height 17
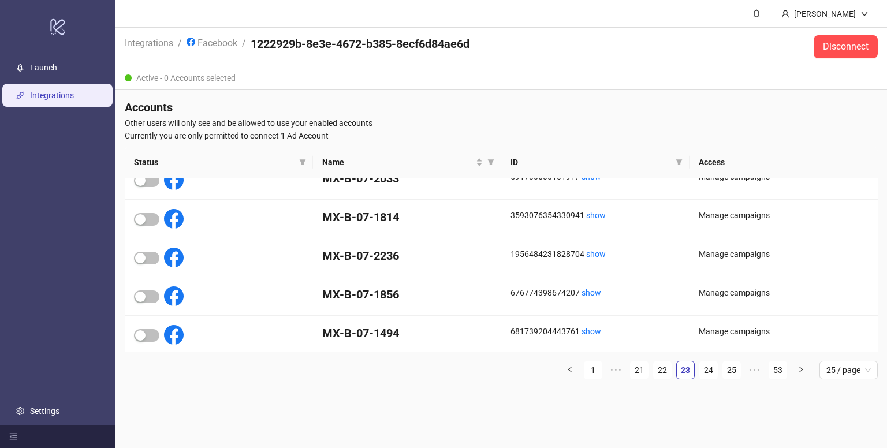
click at [712, 370] on link "24" at bounding box center [708, 370] width 17 height 17
click at [712, 370] on link "25" at bounding box center [708, 370] width 17 height 17
click at [723, 370] on link "26" at bounding box center [731, 370] width 17 height 17
click at [712, 370] on link "27" at bounding box center [708, 370] width 17 height 17
click at [712, 370] on link "28" at bounding box center [708, 370] width 17 height 17
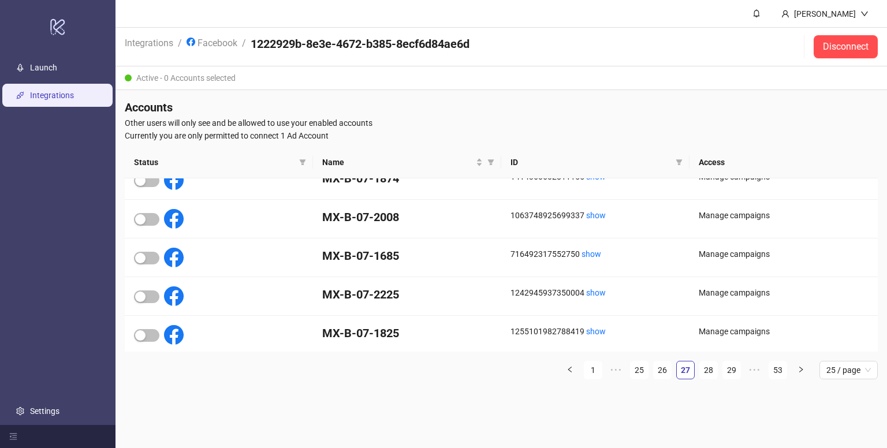
click at [723, 370] on link "29" at bounding box center [731, 370] width 17 height 17
click at [712, 370] on link "30" at bounding box center [708, 370] width 17 height 17
click at [712, 370] on link "31" at bounding box center [708, 370] width 17 height 17
click at [723, 370] on link "32" at bounding box center [731, 370] width 17 height 17
click at [712, 370] on link "33" at bounding box center [708, 370] width 17 height 17
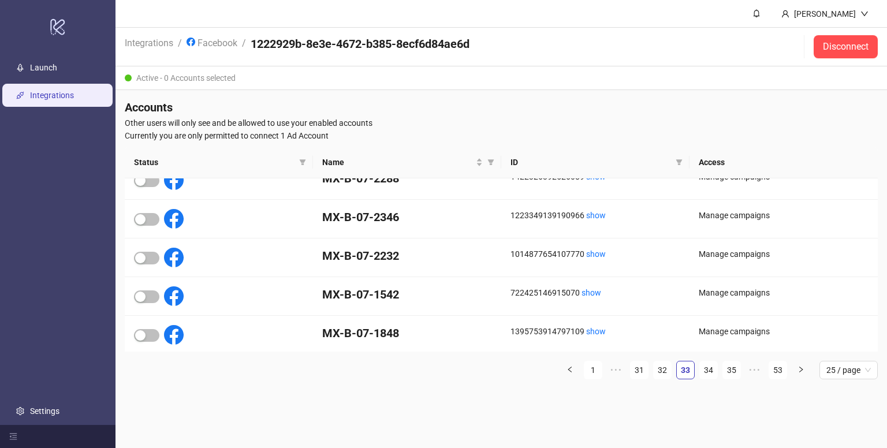
click at [712, 370] on link "34" at bounding box center [708, 370] width 17 height 17
click at [723, 370] on link "35" at bounding box center [731, 370] width 17 height 17
click at [712, 370] on link "36" at bounding box center [708, 370] width 17 height 17
click at [712, 370] on link "37" at bounding box center [708, 370] width 17 height 17
click at [723, 370] on link "38" at bounding box center [731, 370] width 17 height 17
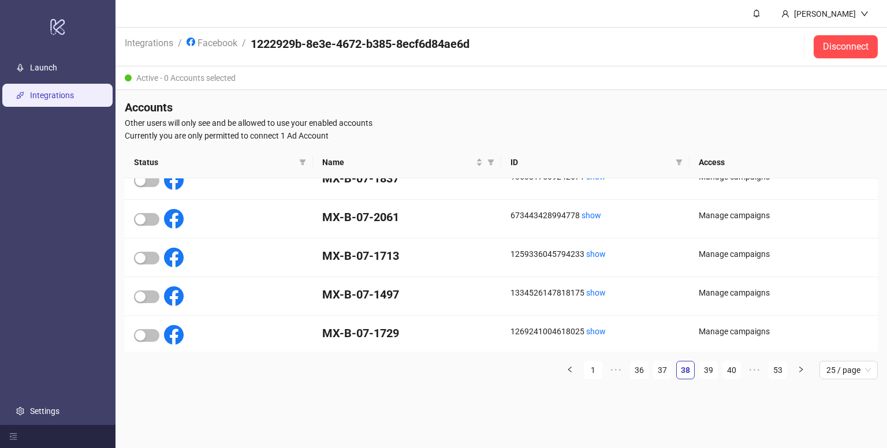
click at [712, 370] on link "39" at bounding box center [708, 370] width 17 height 17
click at [712, 370] on link "40" at bounding box center [708, 370] width 17 height 17
click at [723, 370] on link "41" at bounding box center [731, 370] width 17 height 17
click at [712, 370] on link "42" at bounding box center [708, 370] width 17 height 17
click at [723, 370] on link "43" at bounding box center [731, 370] width 17 height 17
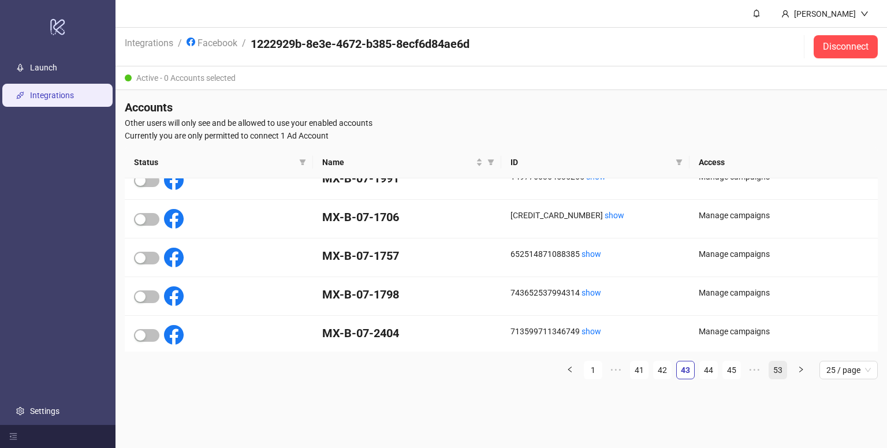
click at [774, 370] on link "53" at bounding box center [778, 370] width 17 height 17
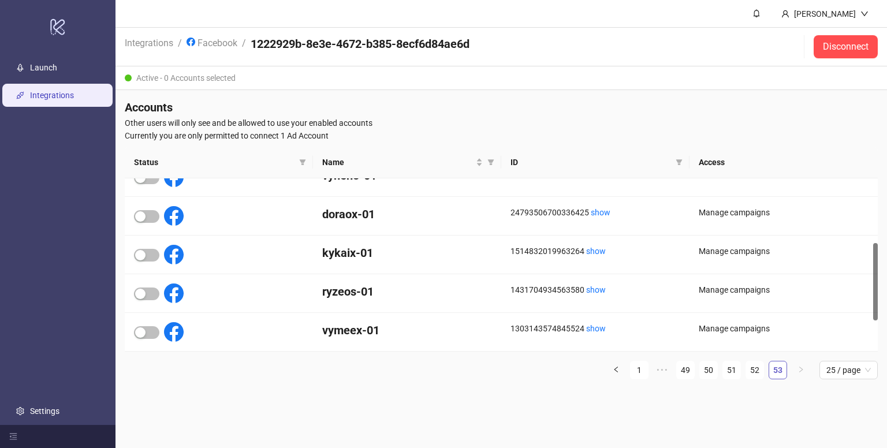
scroll to position [144, 0]
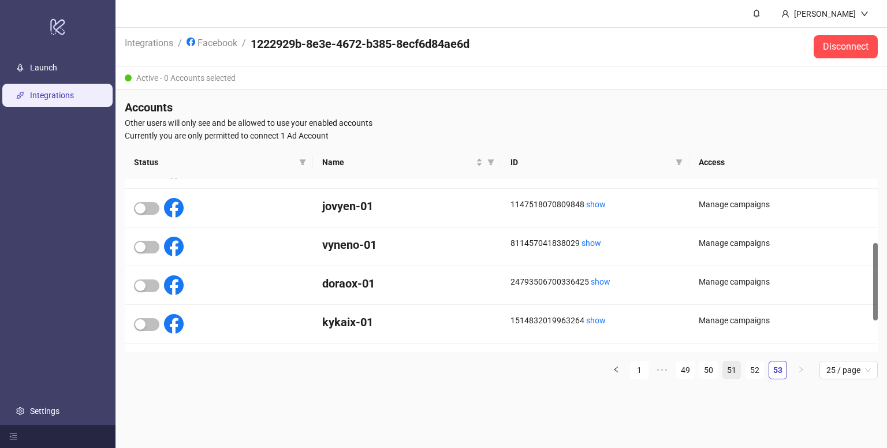
click at [728, 368] on link "51" at bounding box center [731, 370] width 17 height 17
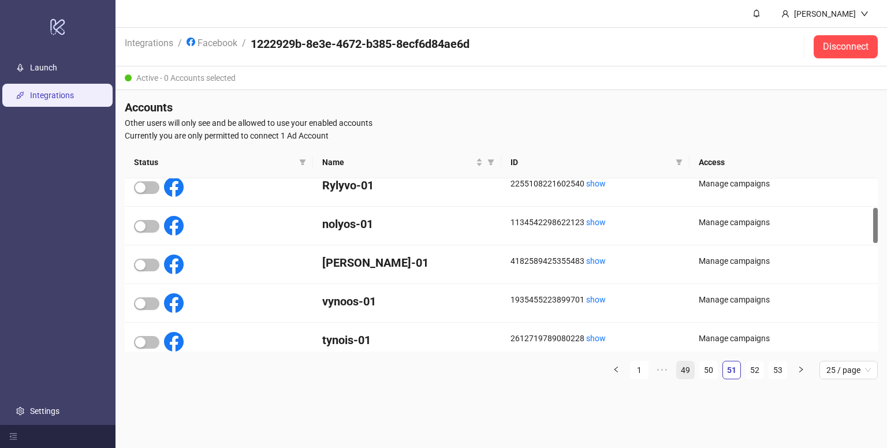
click at [682, 368] on link "49" at bounding box center [685, 370] width 17 height 17
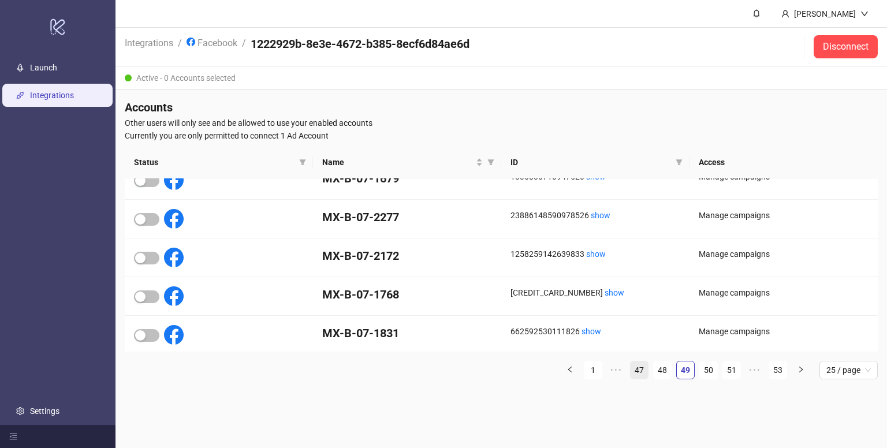
click at [647, 371] on link "47" at bounding box center [639, 370] width 17 height 17
click at [636, 370] on link "45" at bounding box center [639, 370] width 17 height 17
click at [636, 370] on link "43" at bounding box center [639, 370] width 17 height 17
click at [636, 370] on link "41" at bounding box center [639, 370] width 17 height 17
click at [626, 368] on ul "1 ••• 39 40 41 42 43 ••• 53 25 / page" at bounding box center [501, 370] width 753 height 18
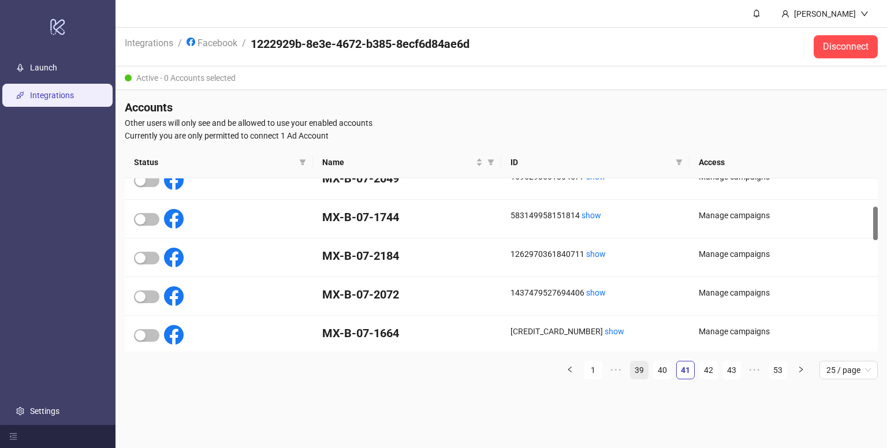
click at [634, 368] on link "39" at bounding box center [639, 370] width 17 height 17
click at [634, 370] on link "37" at bounding box center [639, 370] width 17 height 17
click at [634, 370] on link "35" at bounding box center [639, 370] width 17 height 17
click at [634, 370] on link "33" at bounding box center [639, 370] width 17 height 17
click at [634, 370] on link "31" at bounding box center [639, 370] width 17 height 17
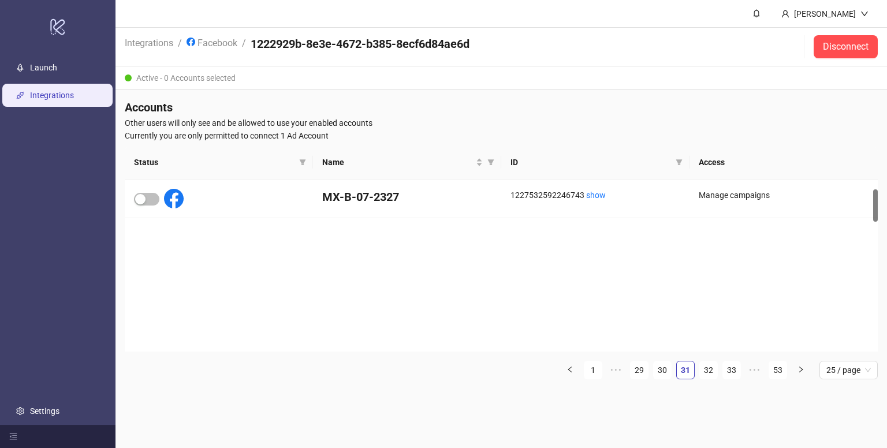
scroll to position [58, 0]
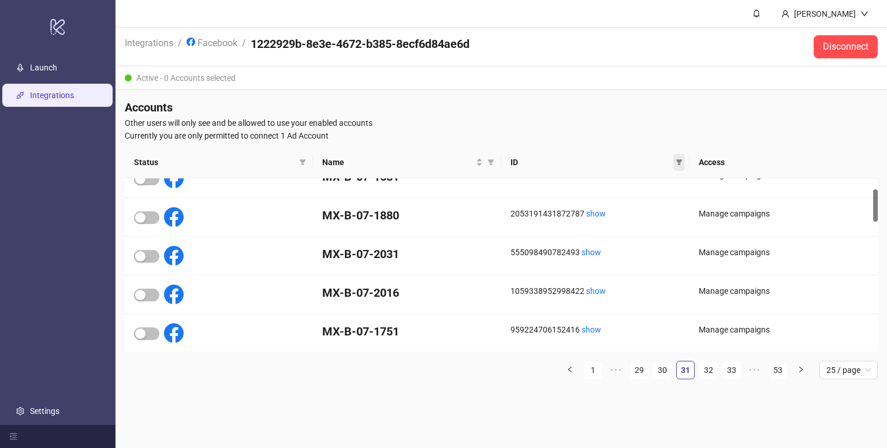
click at [681, 162] on icon "filter" at bounding box center [679, 162] width 7 height 7
click at [638, 179] on input "text" at bounding box center [637, 182] width 95 height 18
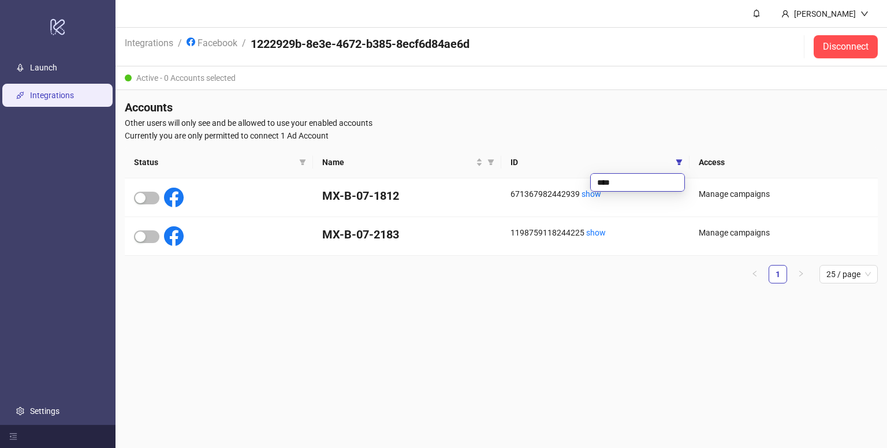
scroll to position [0, 0]
drag, startPoint x: 638, startPoint y: 179, endPoint x: 569, endPoint y: 181, distance: 69.3
click at [571, 180] on body "logo/logo-mobile Launch Integrations Settings Bảo Hoàng Integrations / Facebook…" at bounding box center [443, 224] width 887 height 448
type input "****"
click at [365, 109] on h4 "Accounts" at bounding box center [501, 107] width 753 height 16
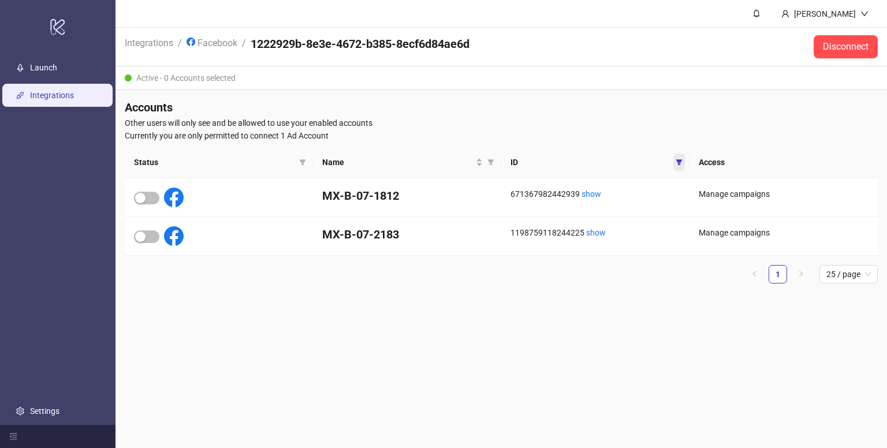
click at [675, 159] on span at bounding box center [680, 162] width 12 height 17
drag, startPoint x: 623, startPoint y: 181, endPoint x: 555, endPoint y: 179, distance: 68.2
click at [557, 179] on body "logo/logo-mobile Launch Integrations Settings Bảo Hoàng Integrations / Facebook…" at bounding box center [443, 224] width 887 height 448
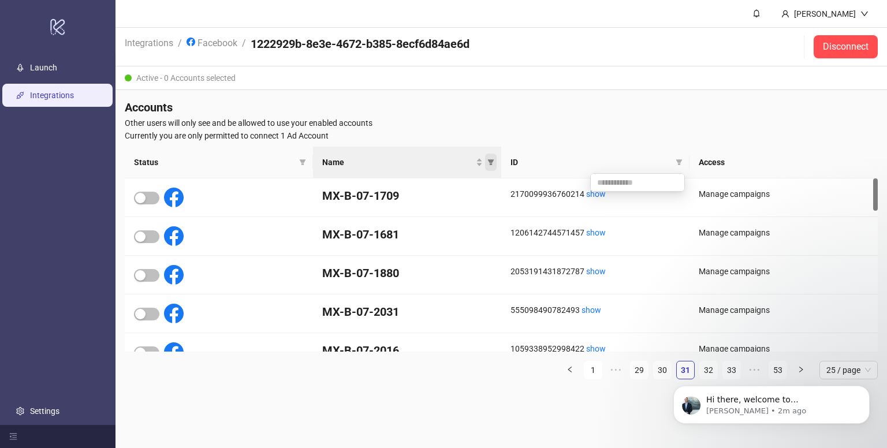
click at [490, 164] on icon "filter" at bounding box center [491, 162] width 6 height 6
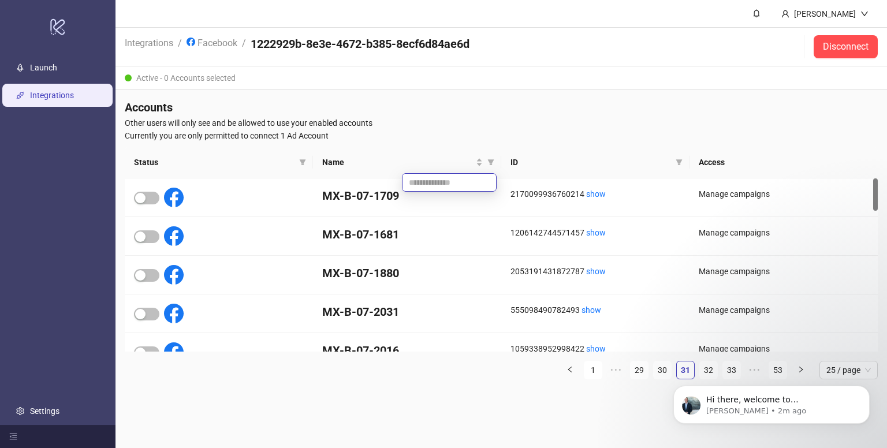
click at [451, 185] on input "text" at bounding box center [449, 182] width 95 height 18
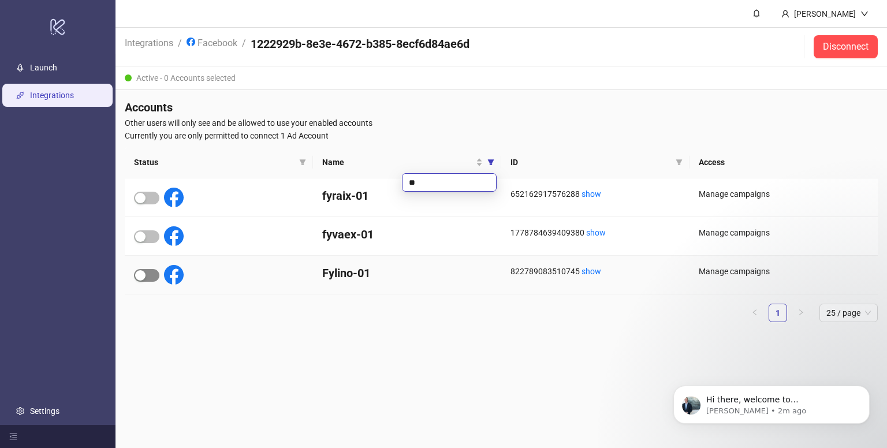
type input "**"
click at [146, 274] on span "button" at bounding box center [146, 275] width 25 height 13
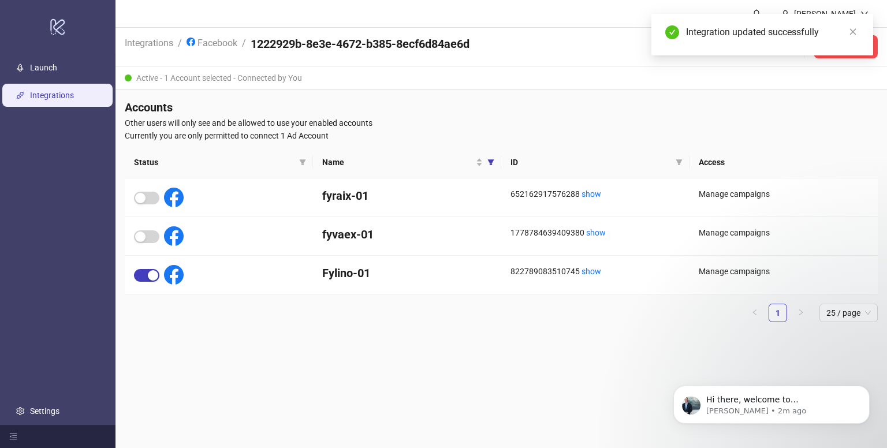
click at [531, 319] on ul "1 25 / page" at bounding box center [501, 313] width 753 height 18
click at [57, 63] on link "Launch" at bounding box center [43, 67] width 27 height 9
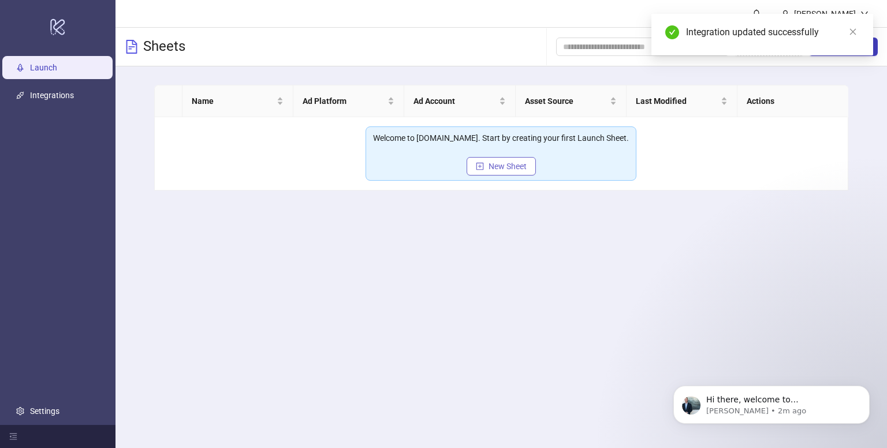
click at [503, 162] on span "New Sheet" at bounding box center [508, 166] width 38 height 9
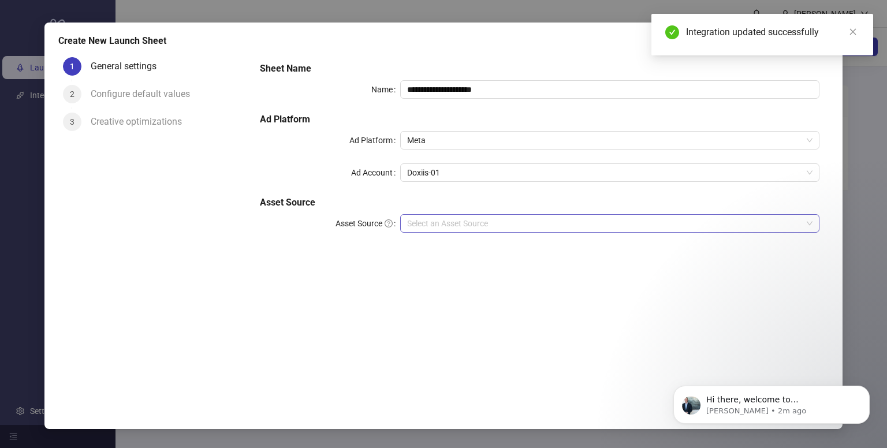
click at [447, 215] on input "Asset Source" at bounding box center [605, 223] width 396 height 17
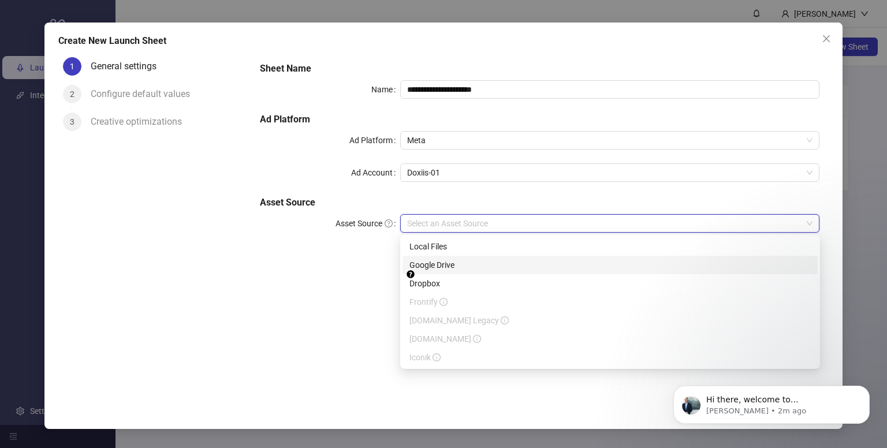
click at [445, 260] on div "Google Drive" at bounding box center [611, 265] width 402 height 13
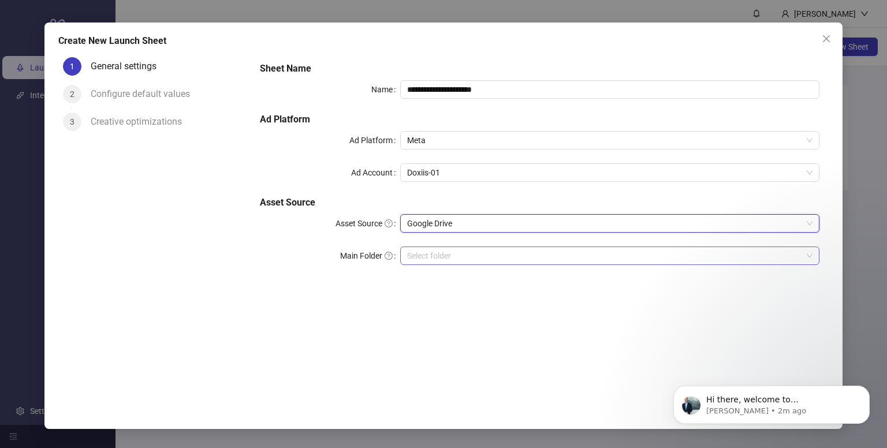
click at [427, 258] on input "Main Folder" at bounding box center [605, 255] width 396 height 17
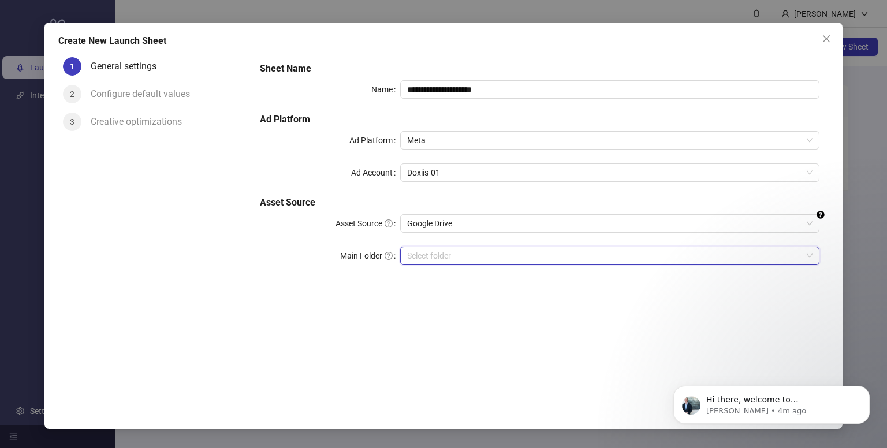
click at [499, 259] on input "Main Folder" at bounding box center [605, 255] width 396 height 17
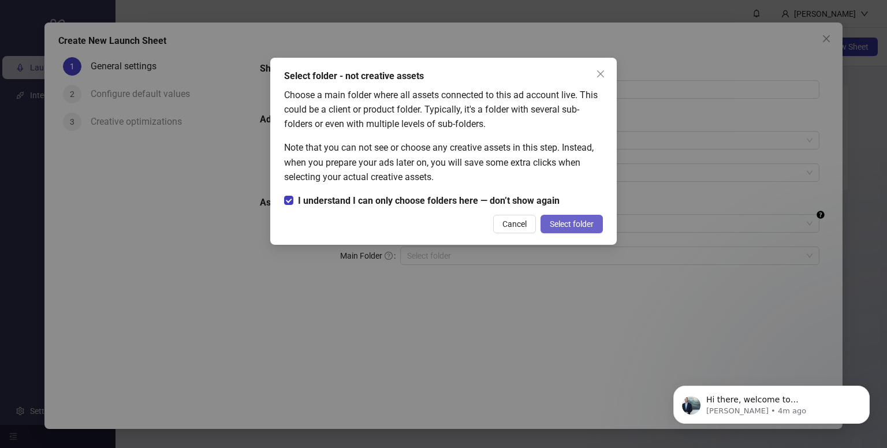
click at [583, 227] on span "Select folder" at bounding box center [572, 224] width 44 height 9
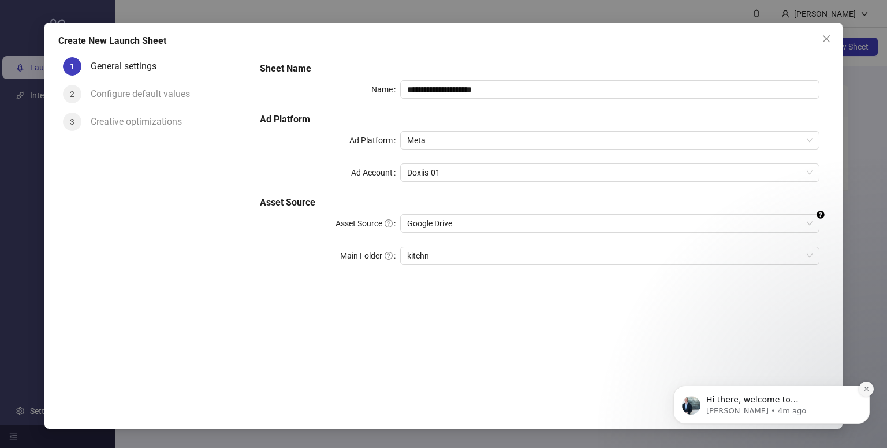
click at [868, 395] on button "Dismiss notification" at bounding box center [866, 389] width 15 height 15
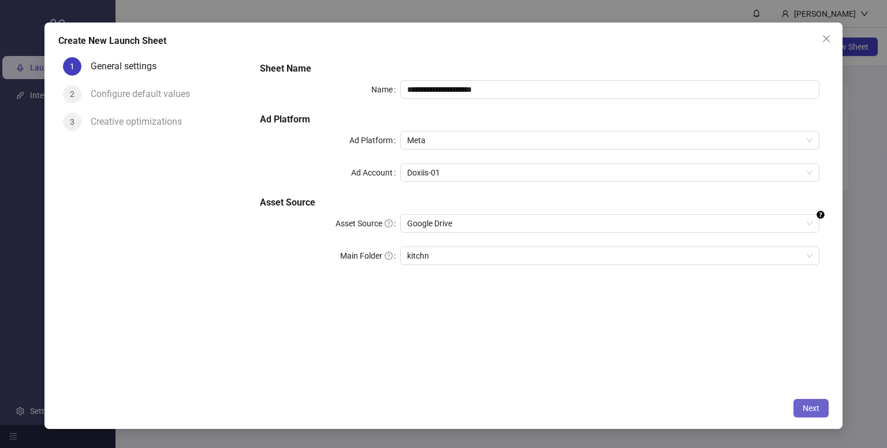
click at [804, 407] on button "Next" at bounding box center [811, 408] width 35 height 18
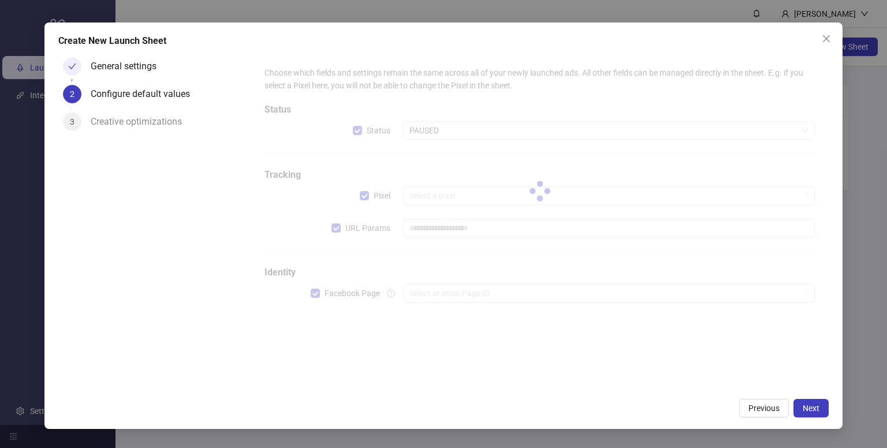
type input "**********"
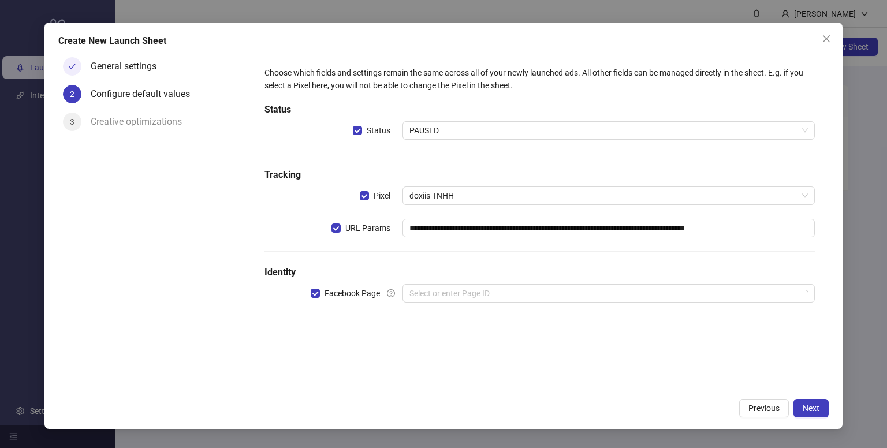
click at [453, 194] on span "doxiis TNHH" at bounding box center [609, 195] width 399 height 17
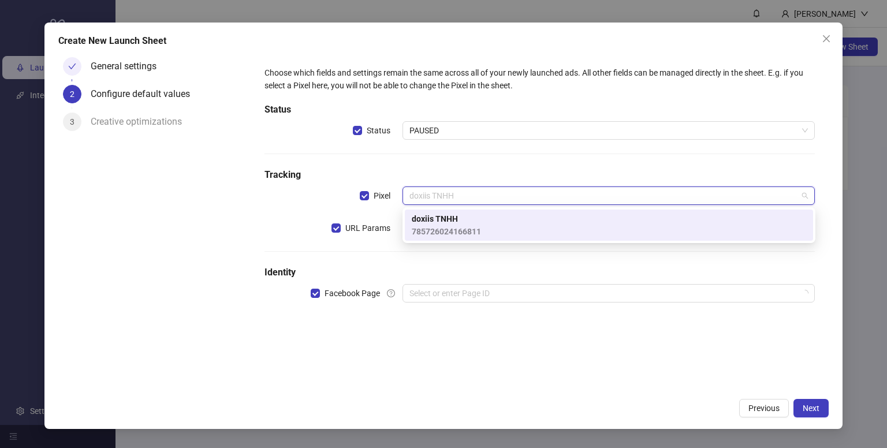
click at [443, 223] on span "doxiis TNHH" at bounding box center [446, 219] width 69 height 13
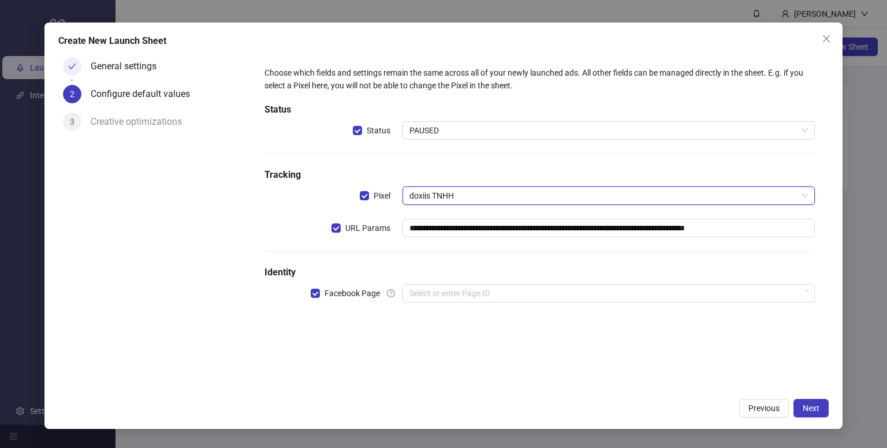
click at [448, 211] on div "**********" at bounding box center [540, 191] width 560 height 259
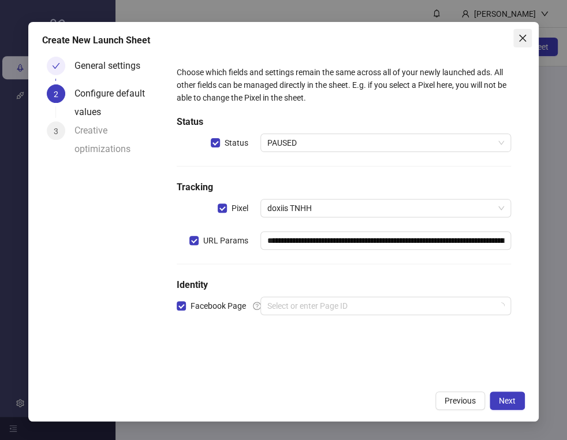
click at [524, 34] on icon "close" at bounding box center [522, 38] width 9 height 9
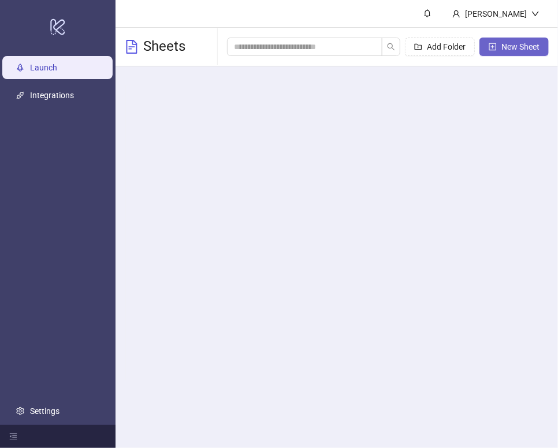
click at [522, 51] on button "New Sheet" at bounding box center [513, 47] width 69 height 18
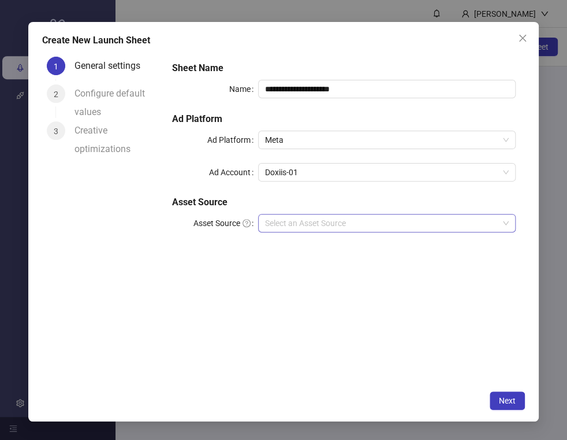
click at [359, 218] on input "Asset Source" at bounding box center [381, 222] width 233 height 17
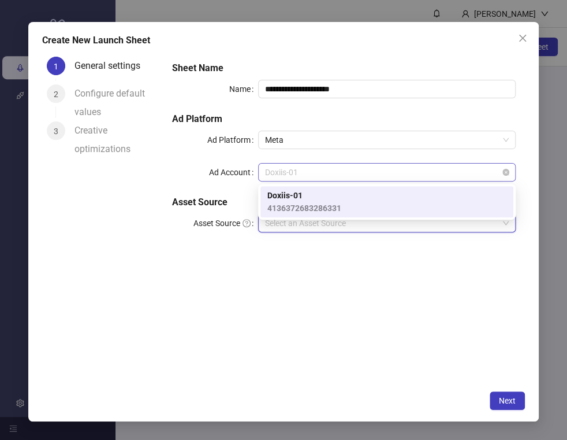
click at [380, 176] on span "Doxiis-01" at bounding box center [387, 171] width 244 height 17
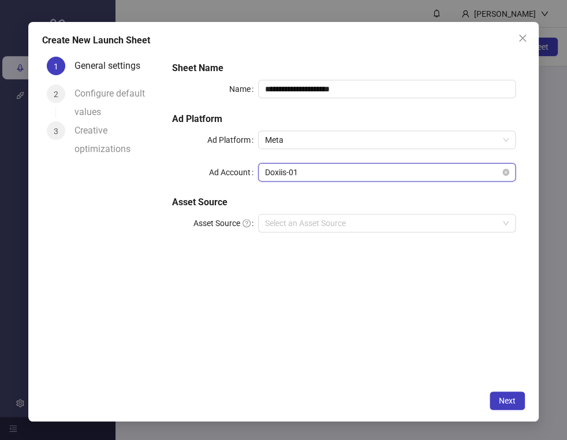
click at [380, 176] on span "Doxiis-01" at bounding box center [387, 171] width 244 height 17
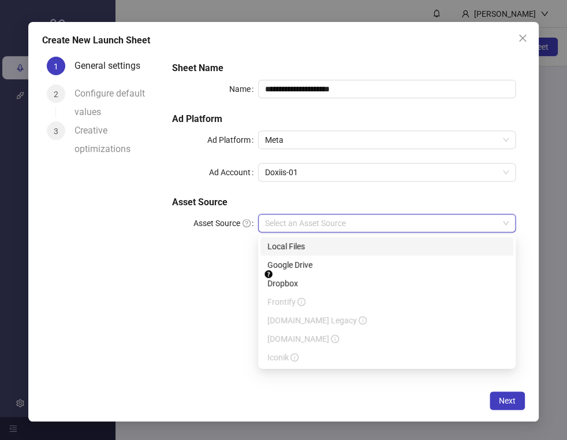
click at [345, 216] on input "Asset Source" at bounding box center [381, 222] width 233 height 17
click at [208, 236] on div "**********" at bounding box center [344, 154] width 353 height 194
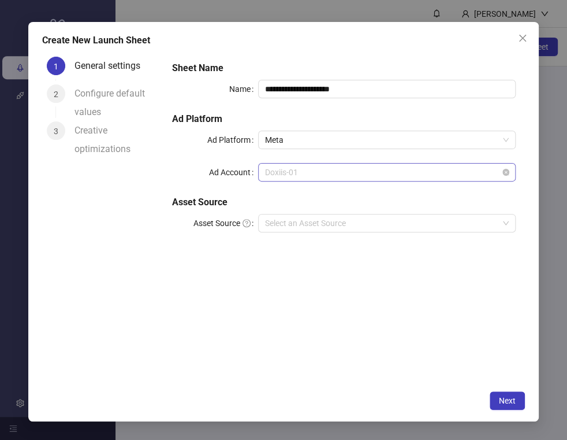
click at [394, 176] on span "Doxiis-01" at bounding box center [387, 171] width 244 height 17
click at [396, 174] on span "Doxiis-01" at bounding box center [387, 171] width 244 height 17
click at [399, 171] on span "Doxiis-01" at bounding box center [387, 171] width 244 height 17
click at [396, 154] on div "**********" at bounding box center [344, 154] width 353 height 194
click at [399, 140] on span "Meta" at bounding box center [387, 139] width 244 height 17
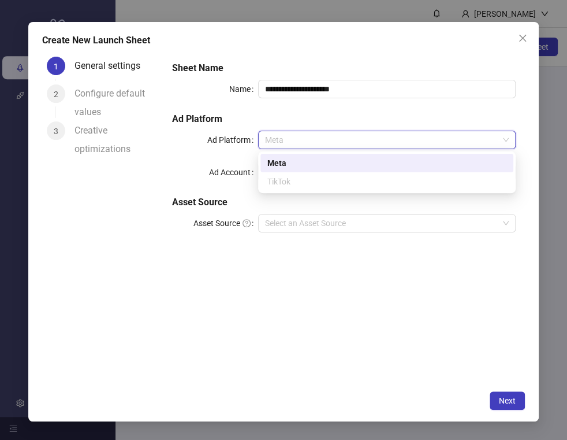
click at [399, 140] on span "Meta" at bounding box center [387, 139] width 244 height 17
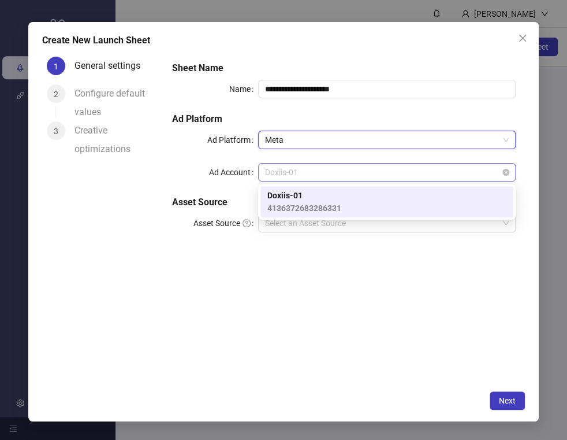
click at [368, 174] on span "Doxiis-01" at bounding box center [387, 171] width 244 height 17
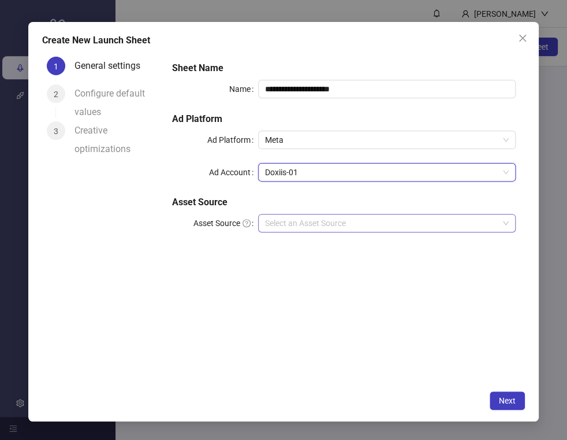
click at [333, 224] on input "Asset Source" at bounding box center [381, 222] width 233 height 17
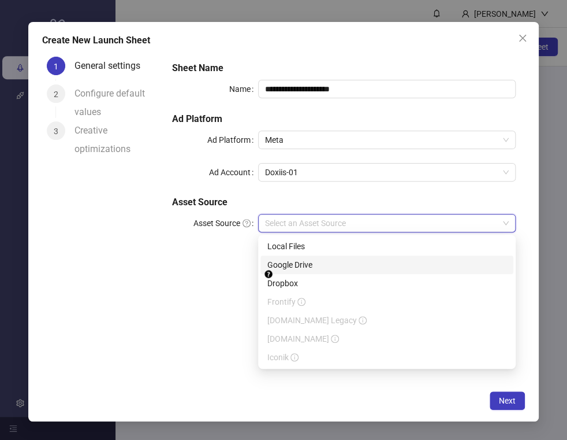
click at [311, 262] on div "Google Drive" at bounding box center [386, 264] width 239 height 13
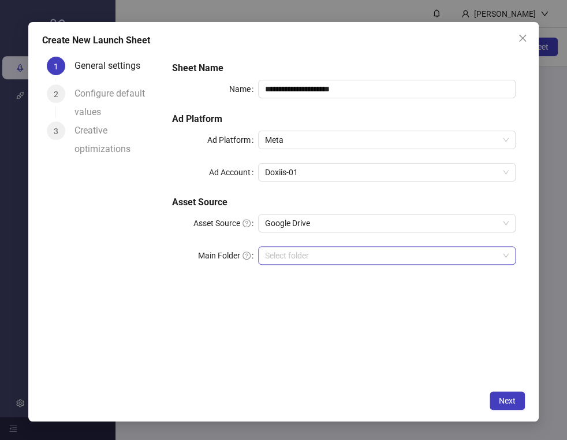
click at [315, 254] on input "Main Folder" at bounding box center [381, 255] width 233 height 17
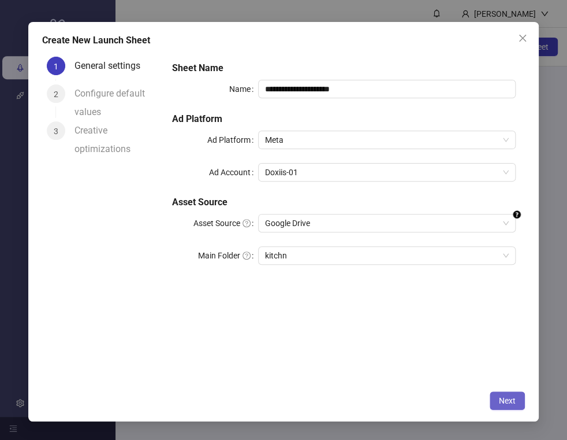
click at [504, 405] on span "Next" at bounding box center [507, 400] width 17 height 9
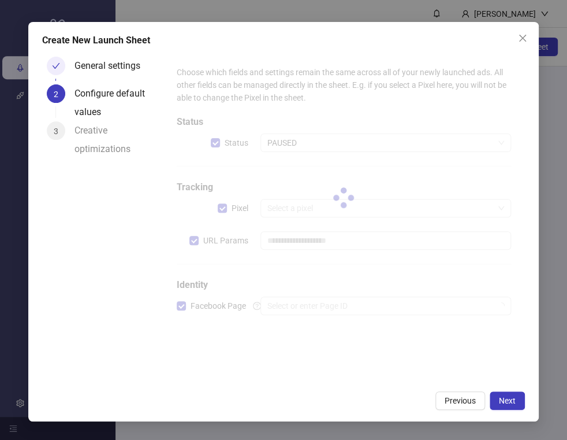
type input "**********"
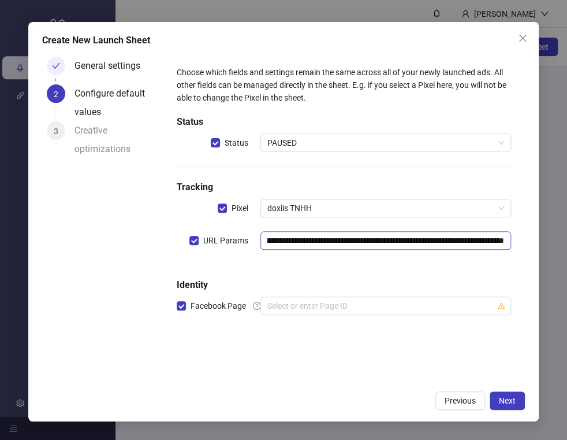
scroll to position [0, 136]
click at [374, 301] on input "search" at bounding box center [380, 305] width 226 height 17
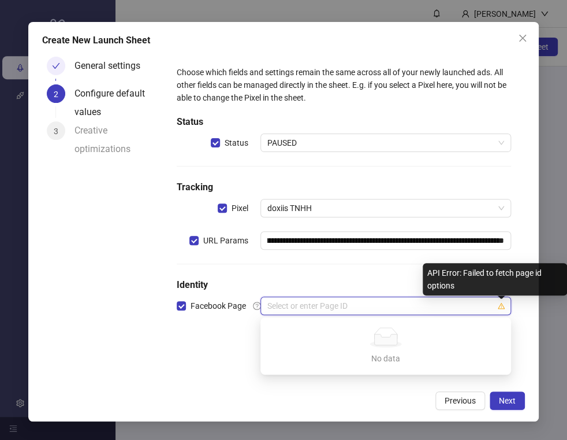
click at [501, 305] on icon "warning" at bounding box center [501, 306] width 7 height 6
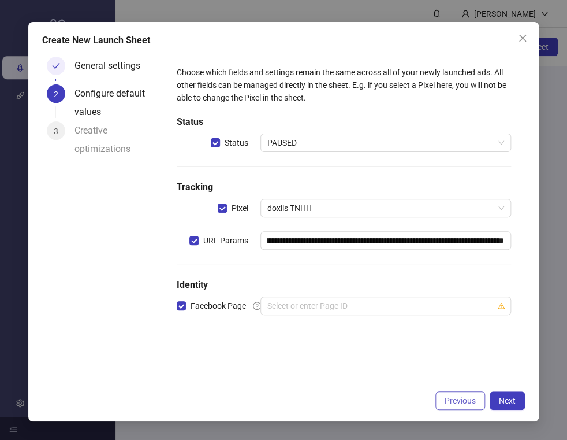
click at [459, 405] on span "Previous" at bounding box center [460, 400] width 31 height 9
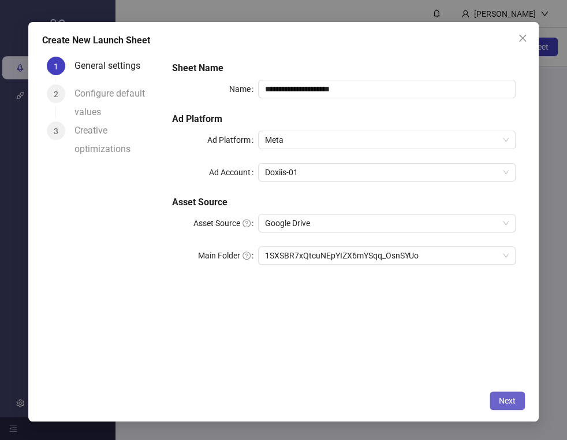
click at [504, 404] on span "Next" at bounding box center [507, 400] width 17 height 9
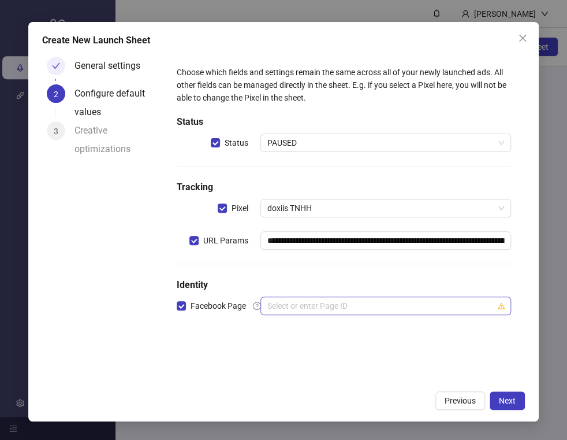
click at [451, 306] on input "search" at bounding box center [380, 305] width 226 height 17
click at [303, 303] on input "search" at bounding box center [380, 305] width 226 height 17
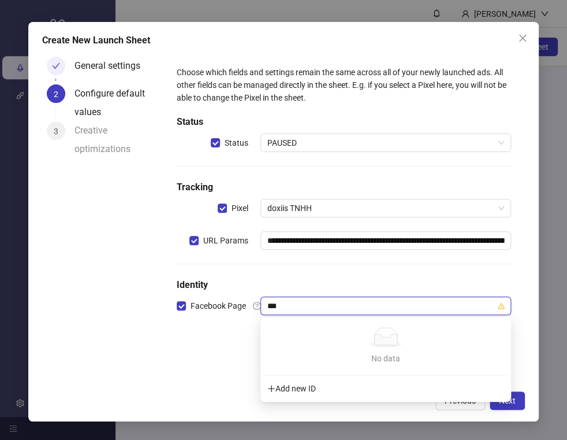
type input "***"
click at [199, 340] on form "**********" at bounding box center [344, 197] width 362 height 291
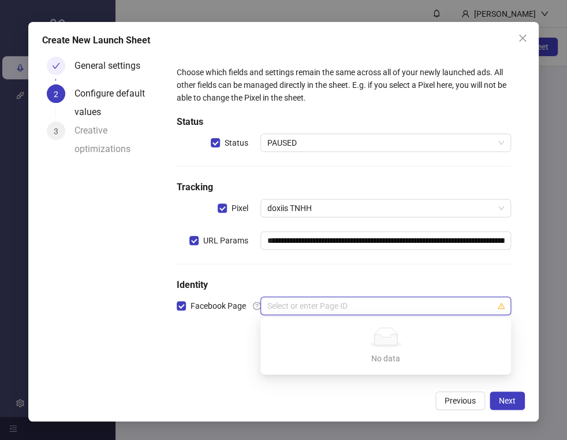
click at [295, 302] on input "search" at bounding box center [380, 305] width 226 height 17
click at [404, 306] on input "search" at bounding box center [380, 305] width 226 height 17
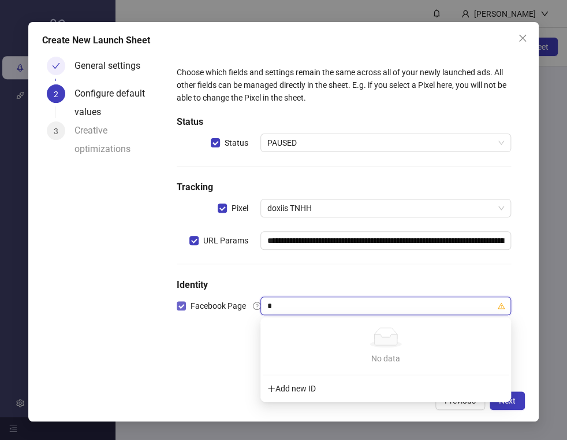
drag, startPoint x: 307, startPoint y: 304, endPoint x: 240, endPoint y: 304, distance: 67.0
click at [240, 304] on div "Facebook Page * Select or enter Page ID" at bounding box center [344, 305] width 334 height 18
click at [277, 394] on div "Add new ID" at bounding box center [386, 388] width 246 height 22
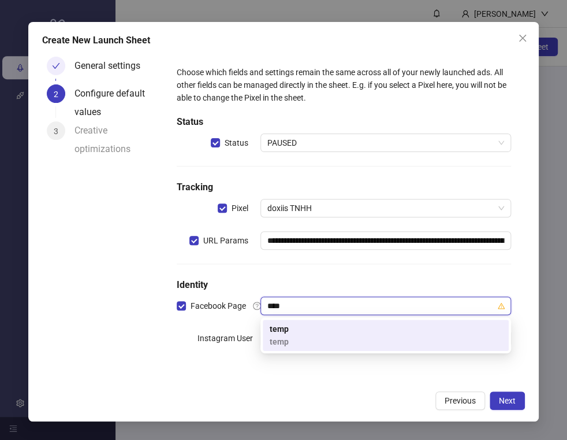
type input "****"
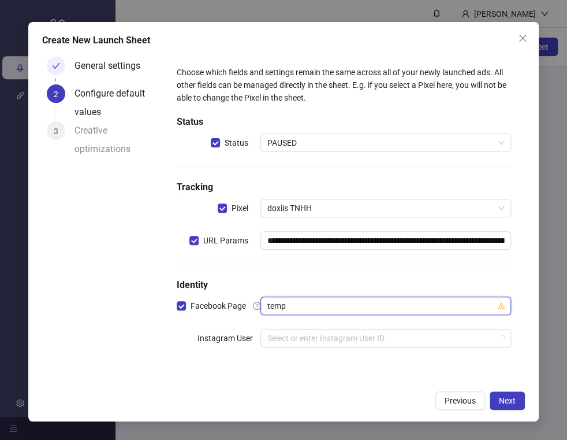
click at [282, 370] on form "**********" at bounding box center [344, 213] width 362 height 323
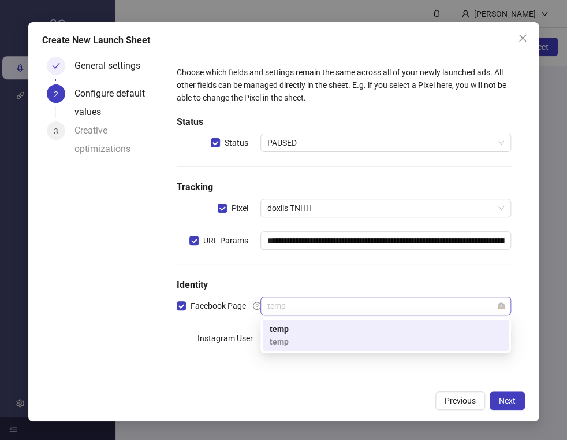
click at [340, 310] on span "temp" at bounding box center [385, 305] width 237 height 17
click at [287, 367] on div "**********" at bounding box center [344, 214] width 353 height 314
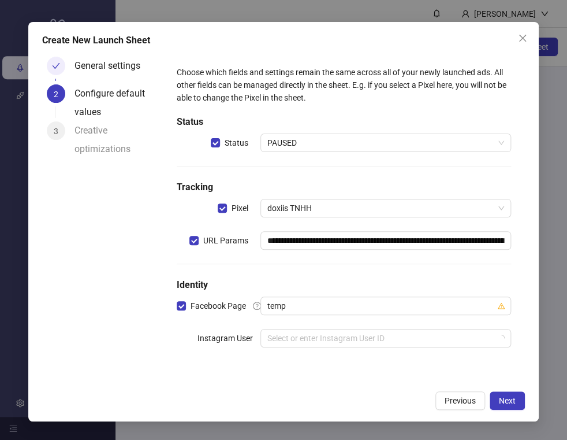
click at [395, 369] on div "**********" at bounding box center [344, 214] width 353 height 314
click at [364, 211] on span "doxiis TNHH" at bounding box center [385, 207] width 237 height 17
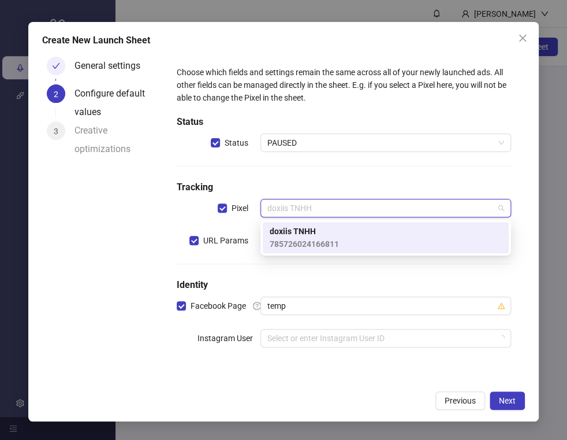
click at [324, 276] on div "**********" at bounding box center [344, 213] width 344 height 304
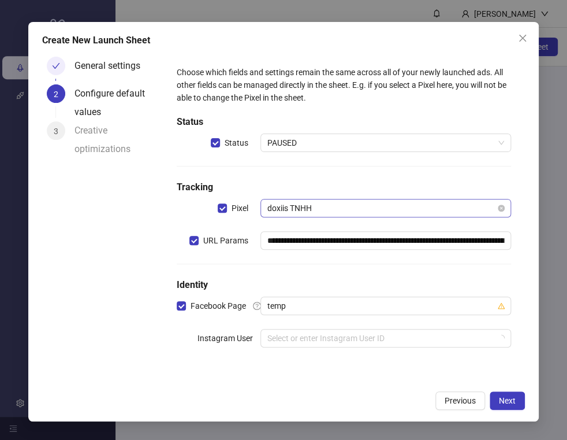
click at [350, 205] on span "doxiis TNHH" at bounding box center [385, 207] width 237 height 17
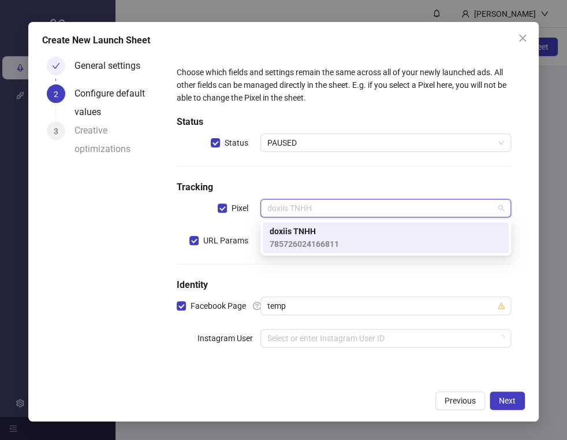
click at [282, 271] on div "**********" at bounding box center [344, 213] width 344 height 304
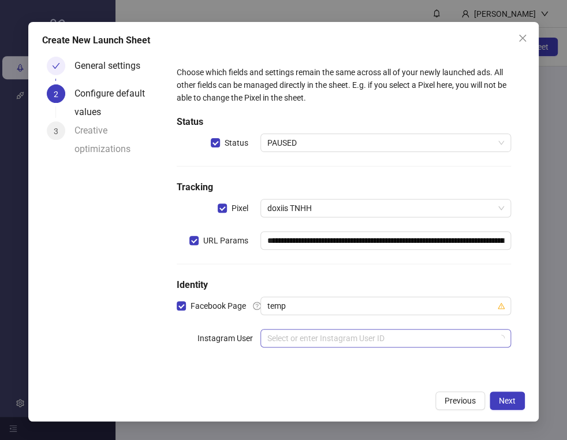
click at [412, 332] on input "search" at bounding box center [380, 337] width 226 height 17
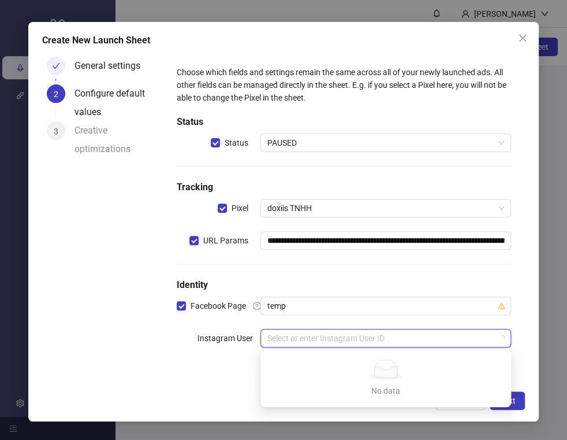
click at [189, 363] on div "**********" at bounding box center [344, 213] width 344 height 304
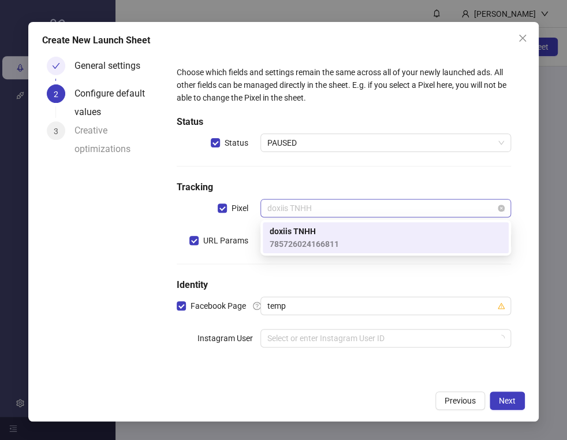
click at [328, 207] on span "doxiis TNHH" at bounding box center [385, 207] width 237 height 17
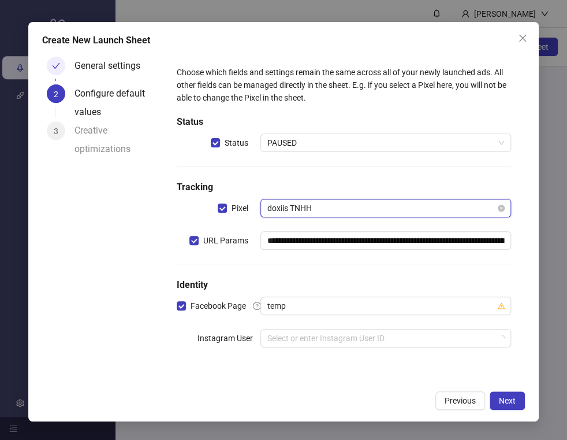
click at [328, 207] on span "doxiis TNHH" at bounding box center [385, 207] width 237 height 17
click at [310, 236] on input "**********" at bounding box center [386, 240] width 251 height 18
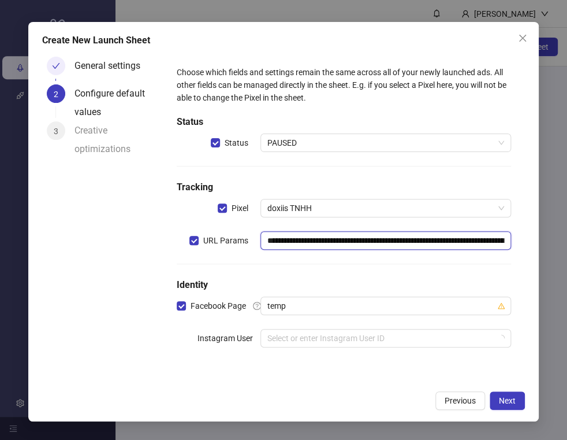
click at [376, 240] on input "**********" at bounding box center [386, 240] width 251 height 18
click at [367, 282] on h5 "Identity" at bounding box center [344, 285] width 334 height 14
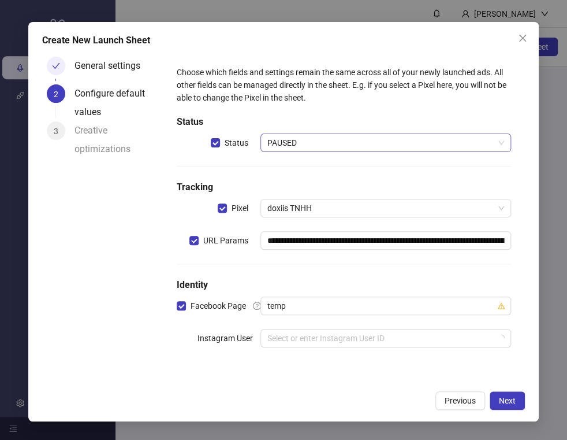
click at [329, 146] on span "PAUSED" at bounding box center [385, 142] width 237 height 17
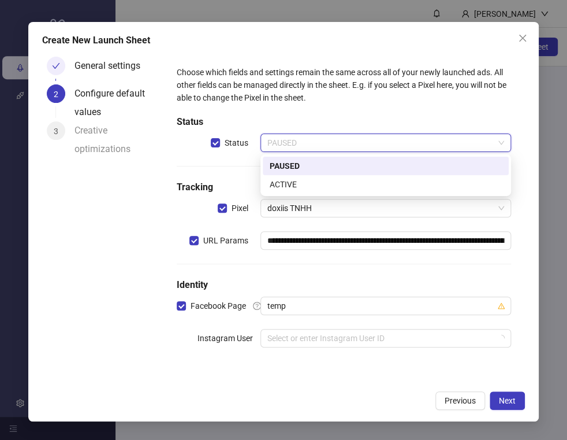
click at [333, 144] on span "PAUSED" at bounding box center [385, 142] width 237 height 17
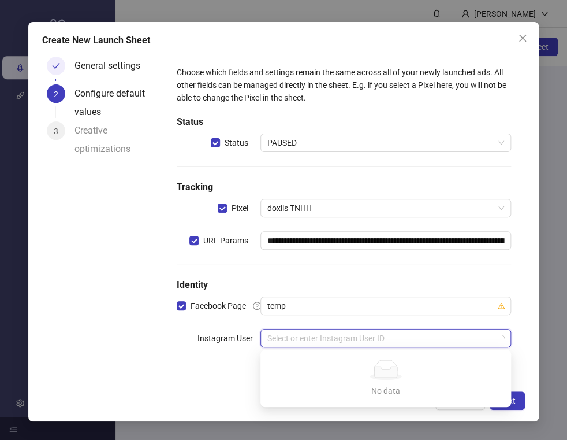
click at [322, 341] on input "search" at bounding box center [380, 337] width 226 height 17
click at [220, 355] on div "**********" at bounding box center [344, 213] width 344 height 304
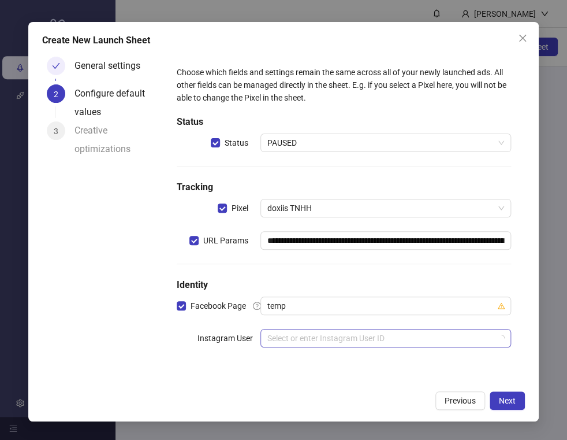
click at [448, 336] on input "search" at bounding box center [380, 337] width 226 height 17
click at [340, 289] on h5 "Identity" at bounding box center [344, 285] width 334 height 14
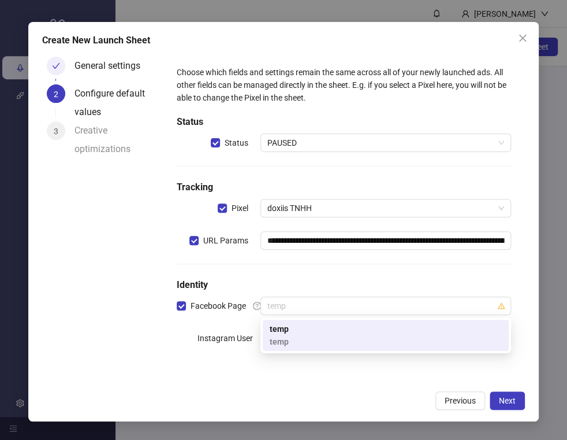
drag, startPoint x: 312, startPoint y: 302, endPoint x: 191, endPoint y: 296, distance: 120.9
click at [184, 296] on div "Facebook Page temp" at bounding box center [344, 305] width 334 height 18
click at [469, 277] on div "**********" at bounding box center [344, 213] width 344 height 304
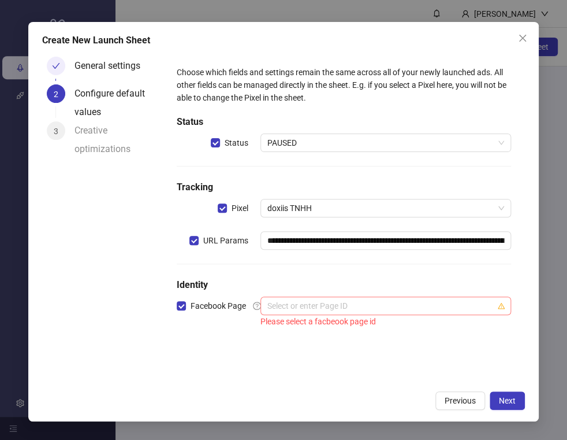
click at [402, 309] on input "search" at bounding box center [380, 305] width 226 height 17
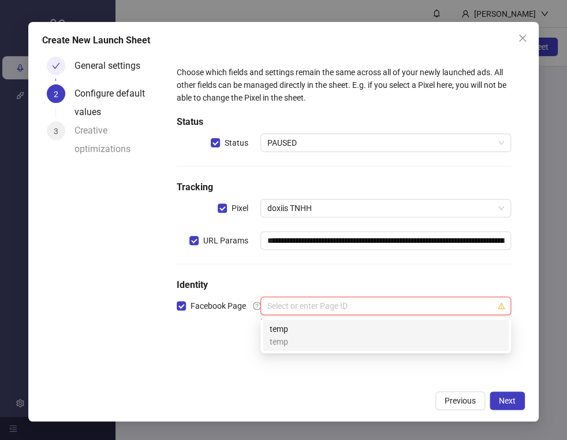
click at [363, 324] on div "temp temp" at bounding box center [386, 334] width 232 height 25
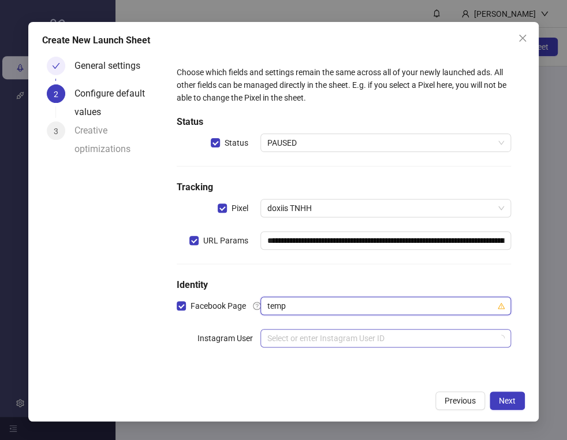
click at [335, 340] on input "search" at bounding box center [380, 337] width 226 height 17
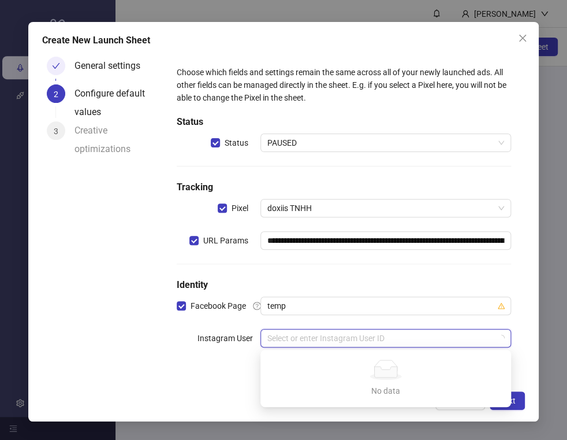
click at [355, 333] on input "search" at bounding box center [380, 337] width 226 height 17
type input "***"
click at [217, 368] on div "**********" at bounding box center [344, 214] width 353 height 314
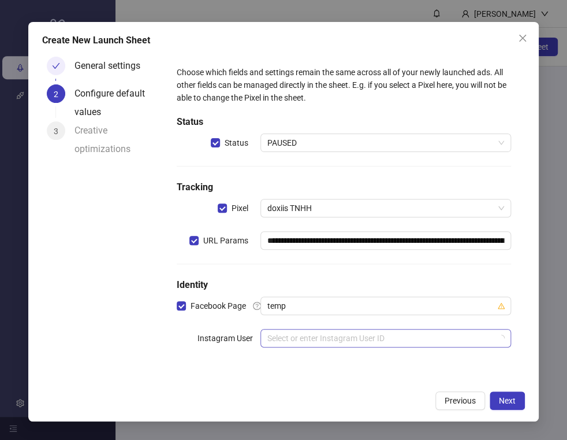
click at [310, 333] on input "search" at bounding box center [380, 337] width 226 height 17
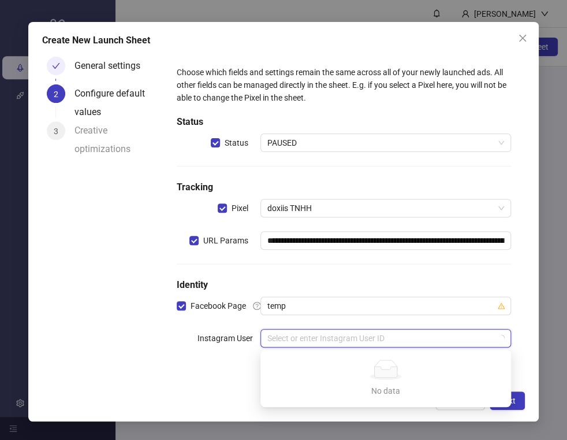
click at [177, 363] on div "**********" at bounding box center [344, 213] width 344 height 304
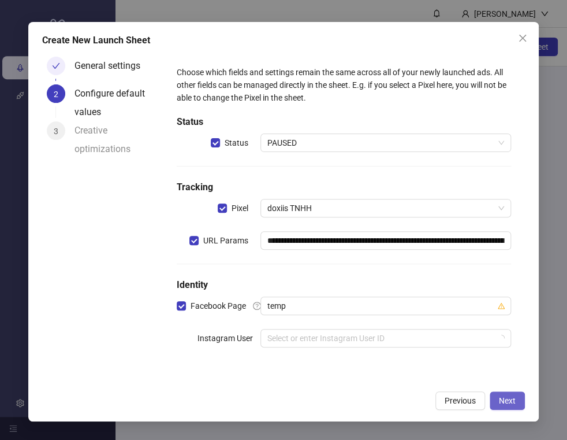
click at [507, 405] on span "Next" at bounding box center [507, 400] width 17 height 9
click at [358, 339] on input "search" at bounding box center [380, 337] width 226 height 17
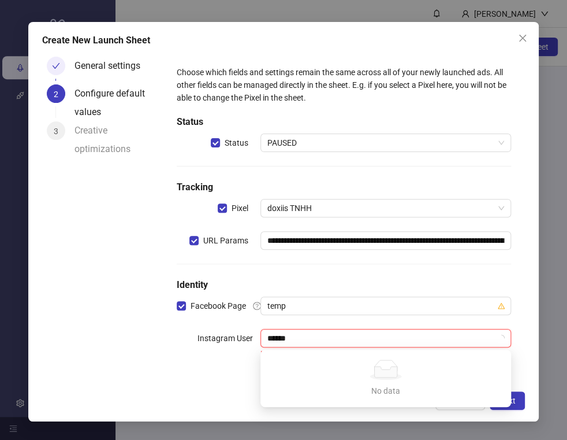
type input "*******"
drag, startPoint x: 305, startPoint y: 340, endPoint x: 203, endPoint y: 335, distance: 101.8
click at [205, 335] on div "Instagram User ******* Select or enter Instagram User ID Please select a instag…" at bounding box center [344, 345] width 334 height 32
click at [225, 354] on div "Instagram User" at bounding box center [219, 345] width 84 height 32
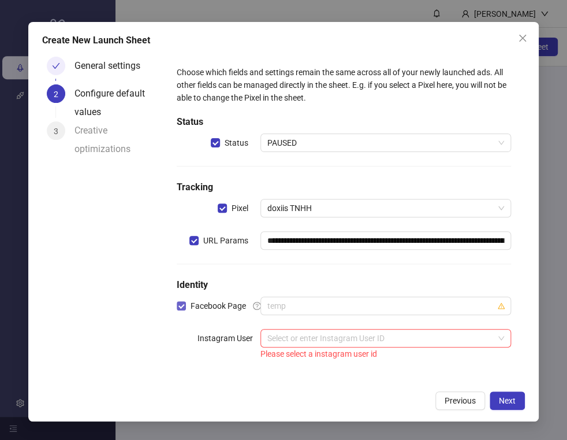
drag, startPoint x: 313, startPoint y: 305, endPoint x: 199, endPoint y: 305, distance: 114.4
click at [199, 305] on div "Facebook Page temp" at bounding box center [344, 305] width 334 height 18
click at [397, 278] on h5 "Identity" at bounding box center [344, 285] width 334 height 14
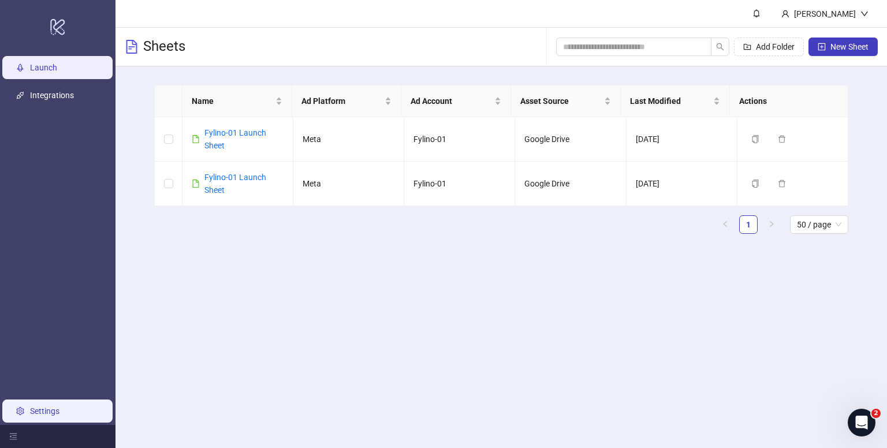
click at [49, 407] on link "Settings" at bounding box center [44, 411] width 29 height 9
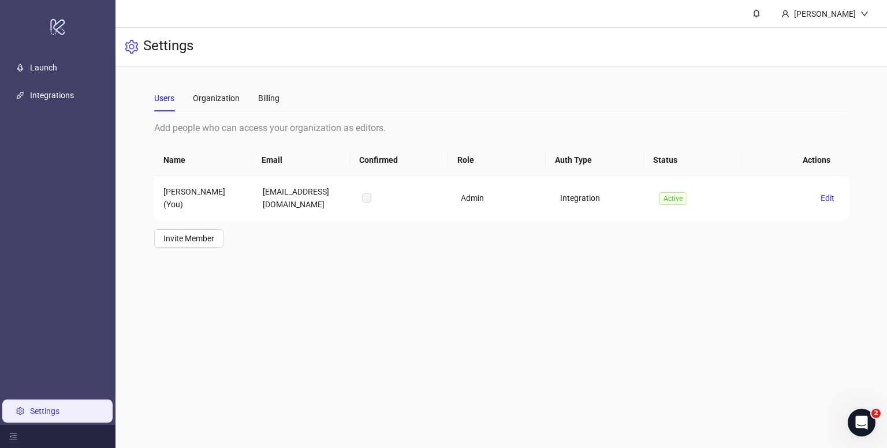
click at [66, 107] on ul "Launch Integrations Settings" at bounding box center [58, 239] width 116 height 371
click at [61, 99] on link "Integrations" at bounding box center [52, 95] width 44 height 9
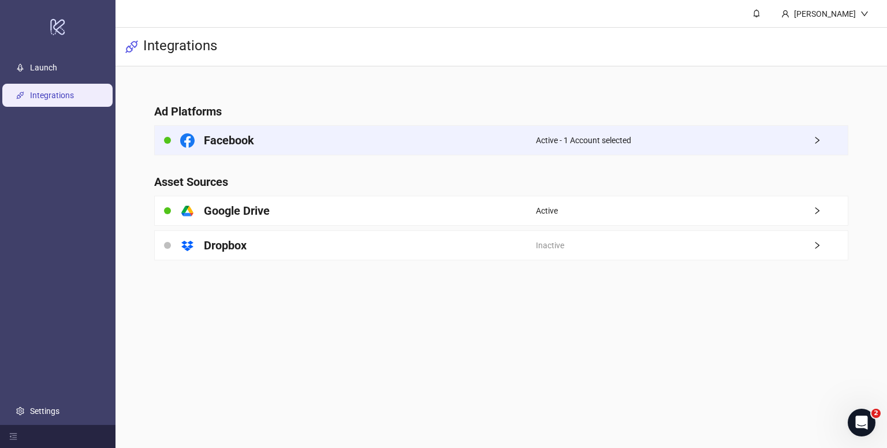
click at [477, 144] on div "Facebook" at bounding box center [345, 140] width 381 height 29
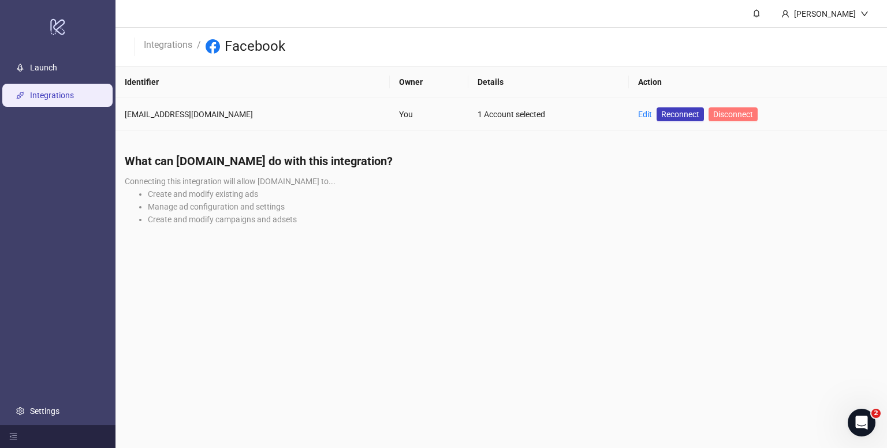
click at [713, 114] on span "Disconnect" at bounding box center [733, 114] width 40 height 9
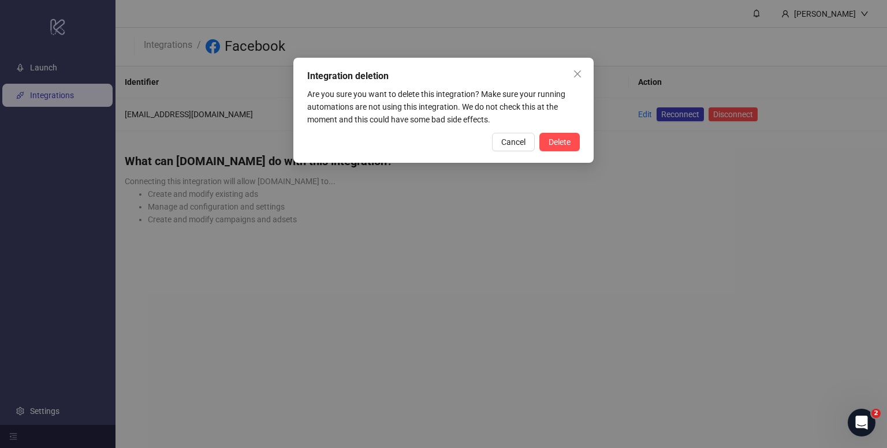
click at [557, 137] on button "Delete" at bounding box center [560, 142] width 40 height 18
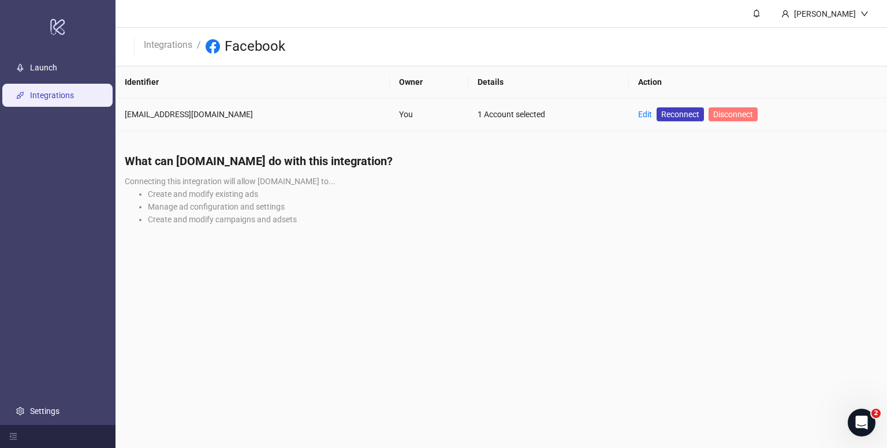
click at [713, 116] on span "Disconnect" at bounding box center [733, 114] width 40 height 9
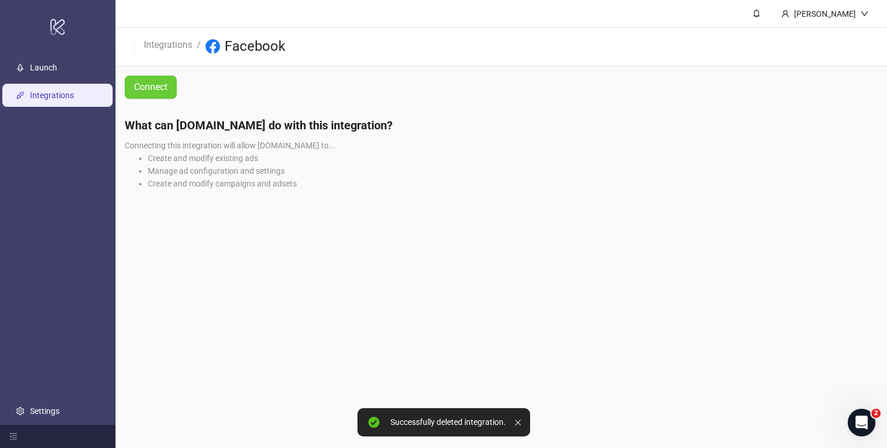
click at [155, 91] on span "Connect" at bounding box center [151, 87] width 34 height 14
